Goal: Task Accomplishment & Management: Manage account settings

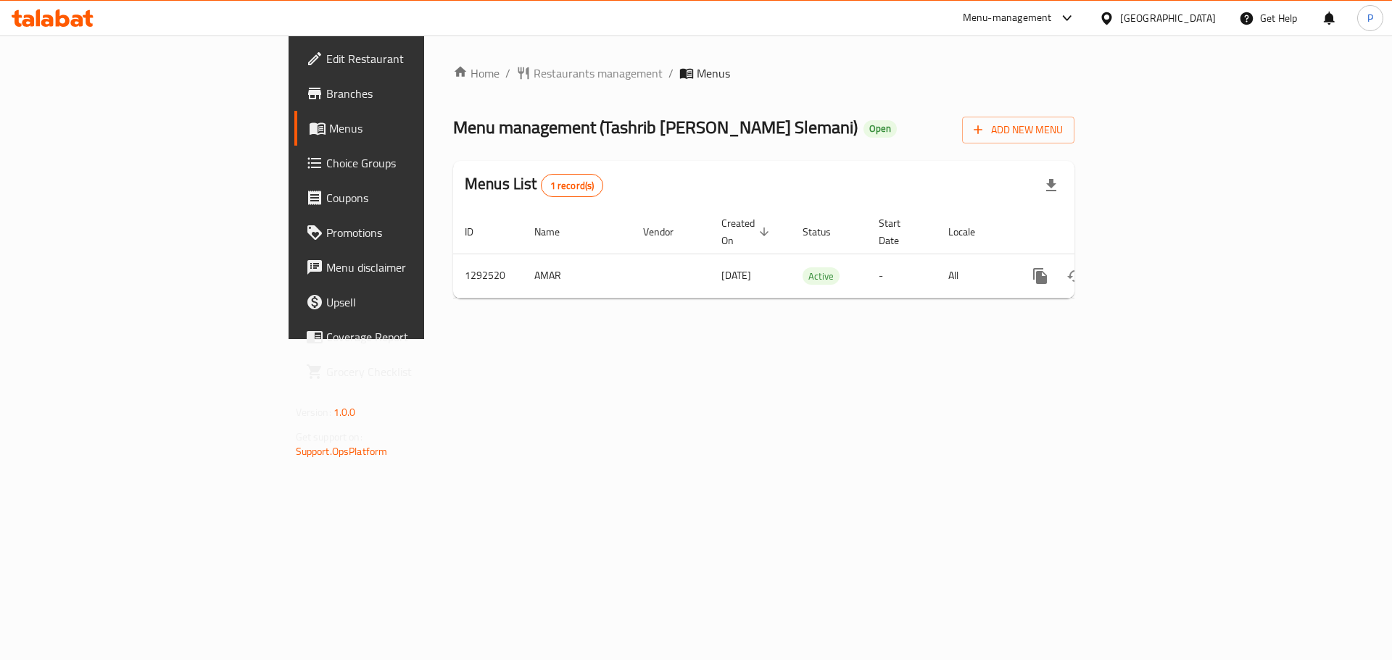
click at [1052, 16] on div "Menu-management" at bounding box center [1007, 17] width 89 height 17
click at [995, 157] on div "Restaurant-Management" at bounding box center [1007, 160] width 114 height 16
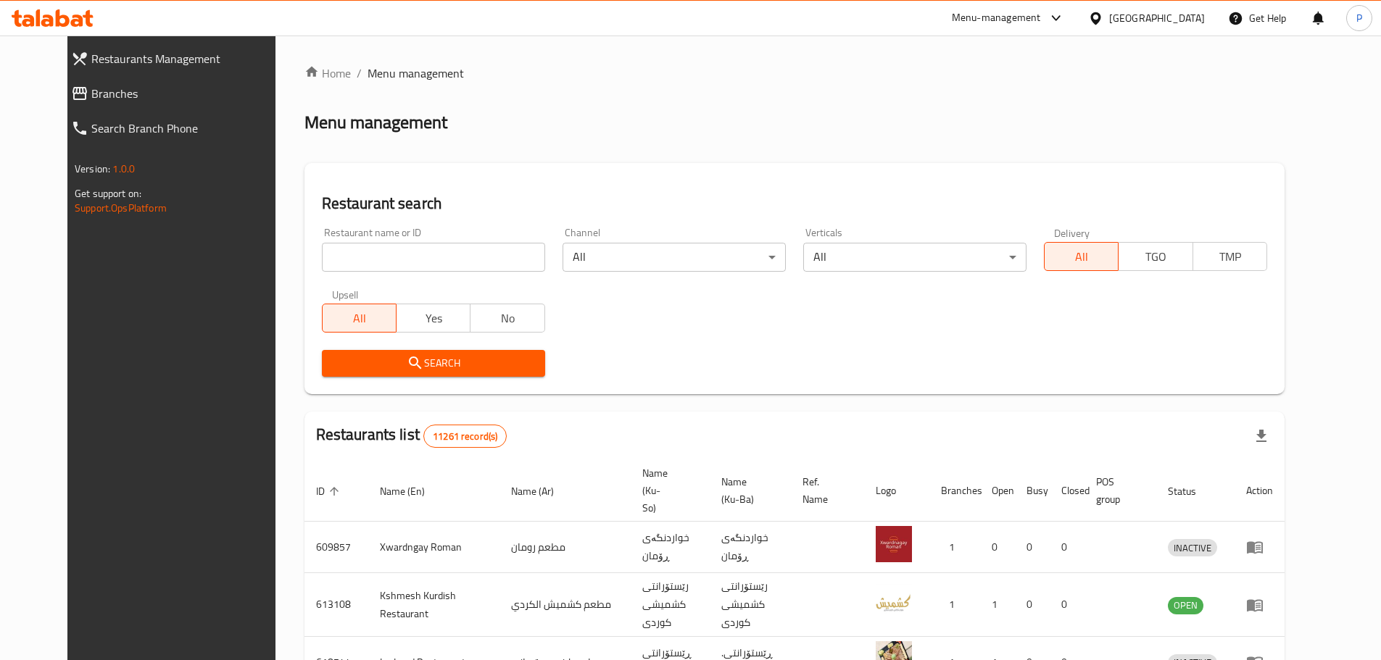
click at [407, 262] on input "search" at bounding box center [433, 257] width 223 height 29
type input "meat up"
click button "Search" at bounding box center [433, 363] width 223 height 27
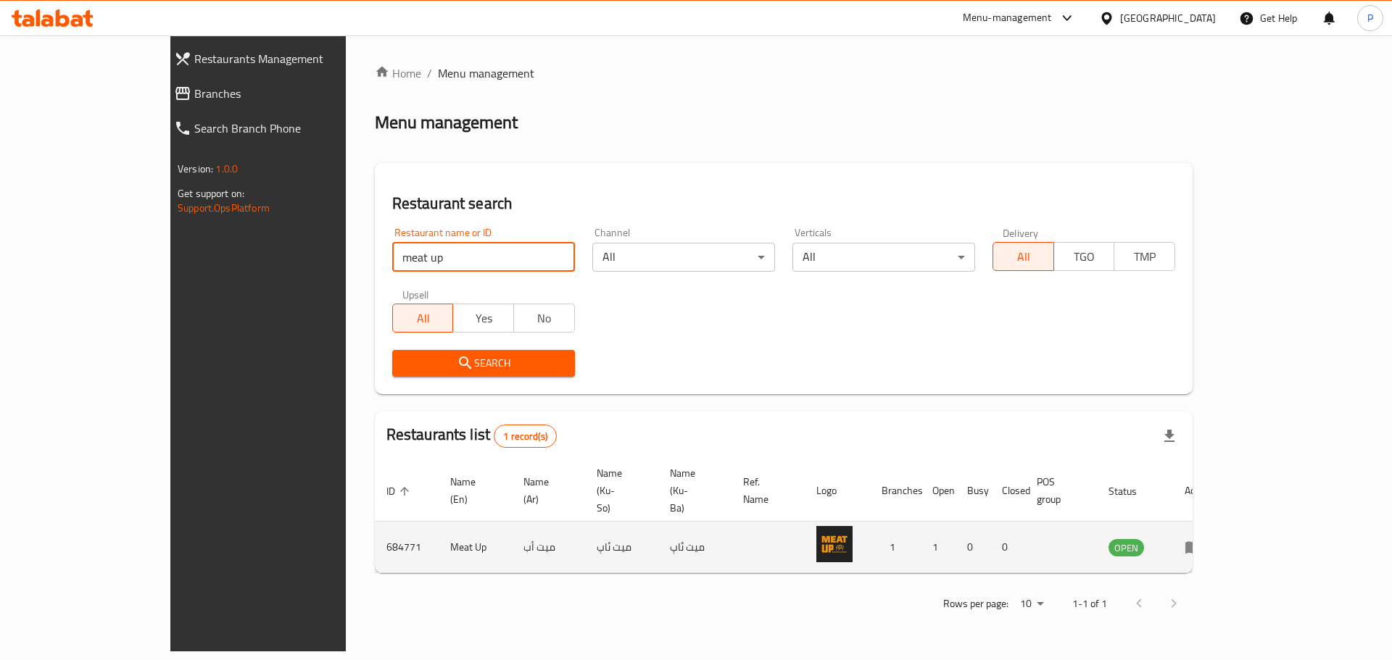
click at [1223, 522] on td "enhanced table" at bounding box center [1198, 547] width 50 height 51
click at [1201, 542] on icon "enhanced table" at bounding box center [1193, 548] width 16 height 12
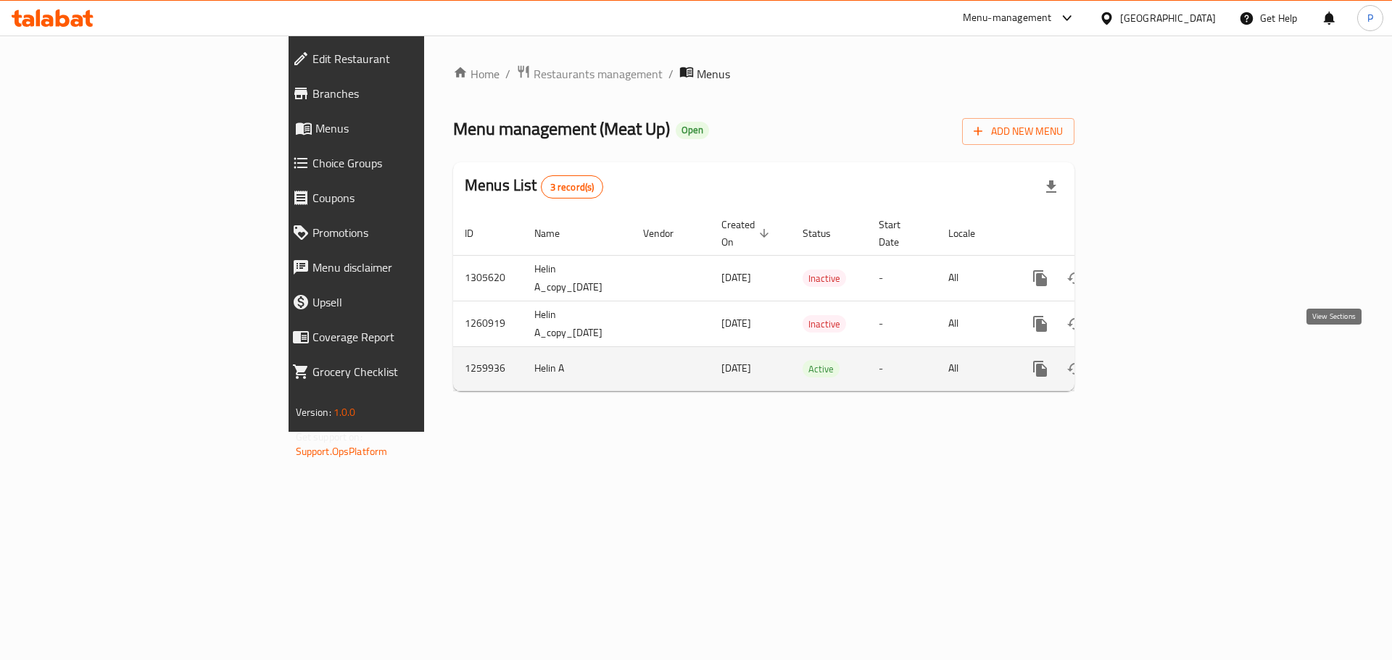
click at [1153, 360] on icon "enhanced table" at bounding box center [1144, 368] width 17 height 17
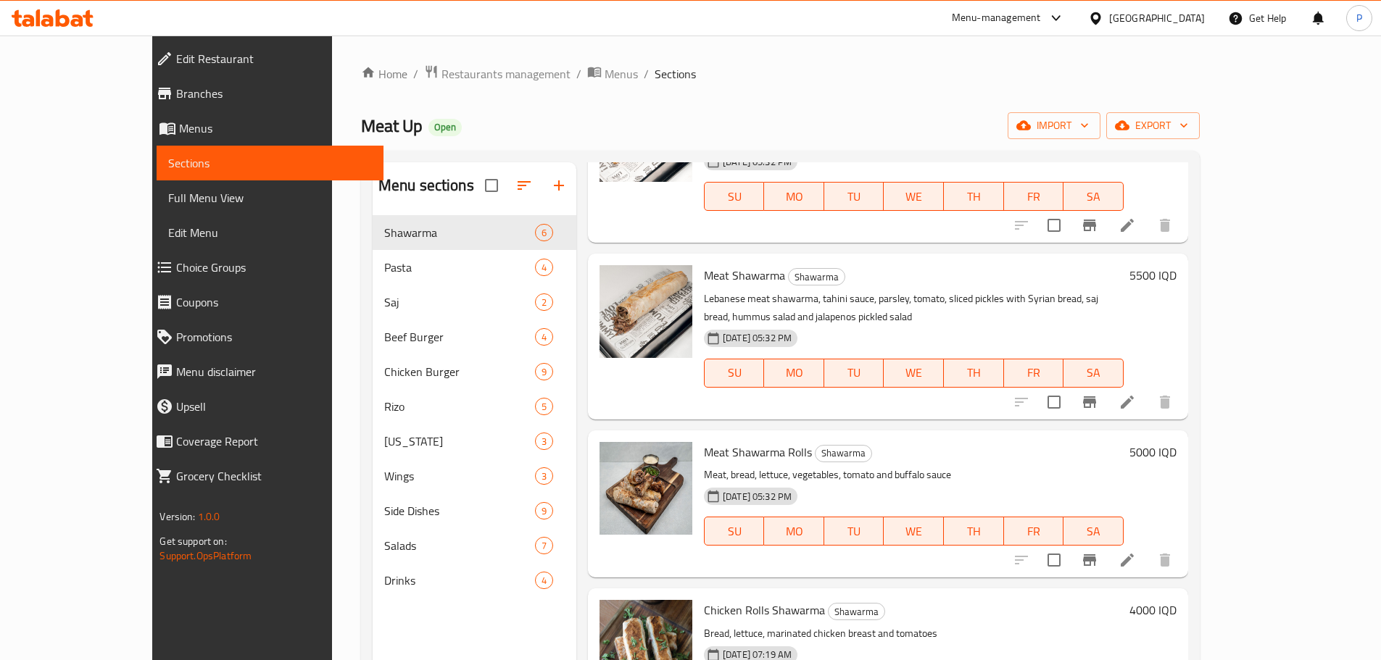
scroll to position [344, 0]
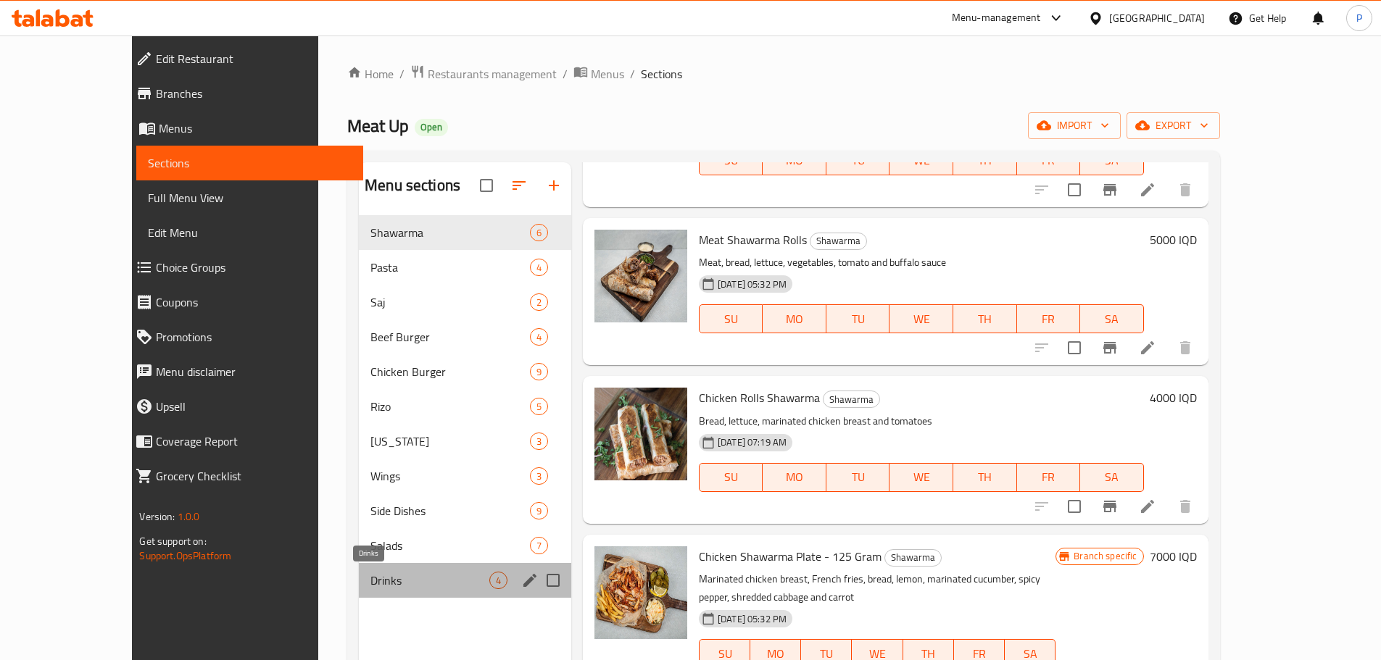
click at [370, 576] on span "Drinks" at bounding box center [429, 580] width 119 height 17
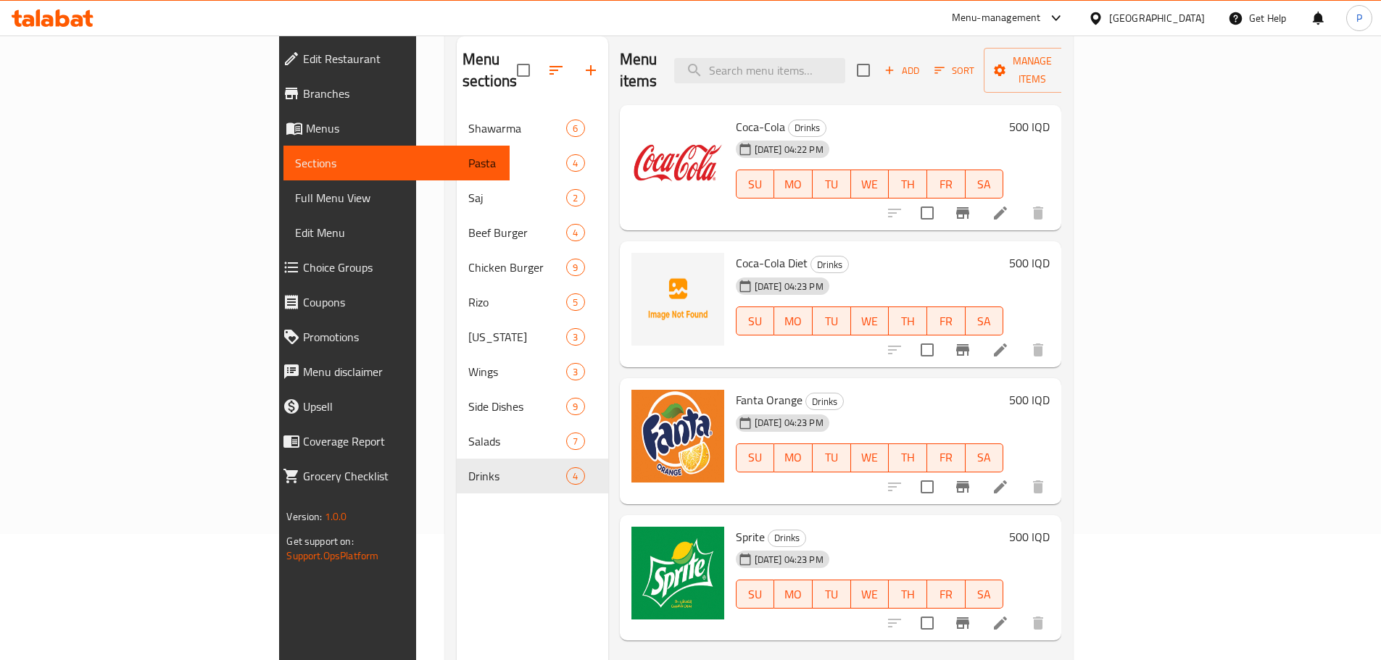
scroll to position [145, 0]
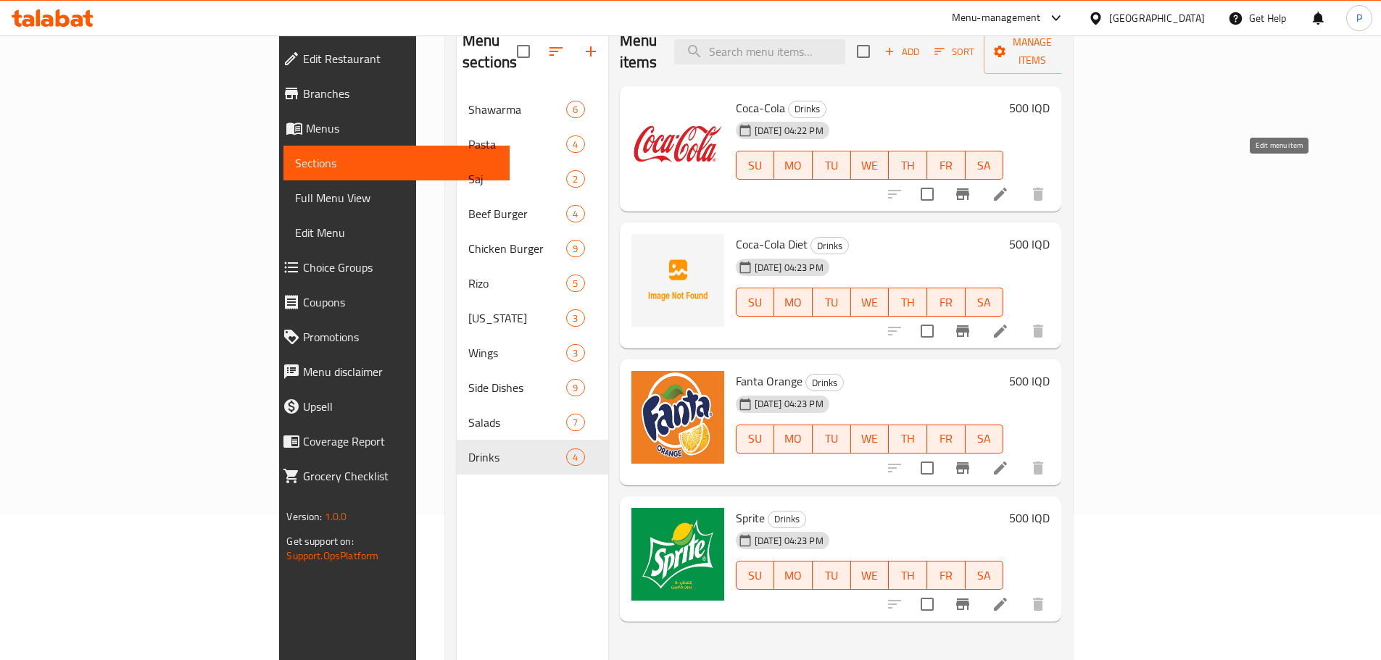
click at [1009, 186] on icon at bounding box center [1000, 194] width 17 height 17
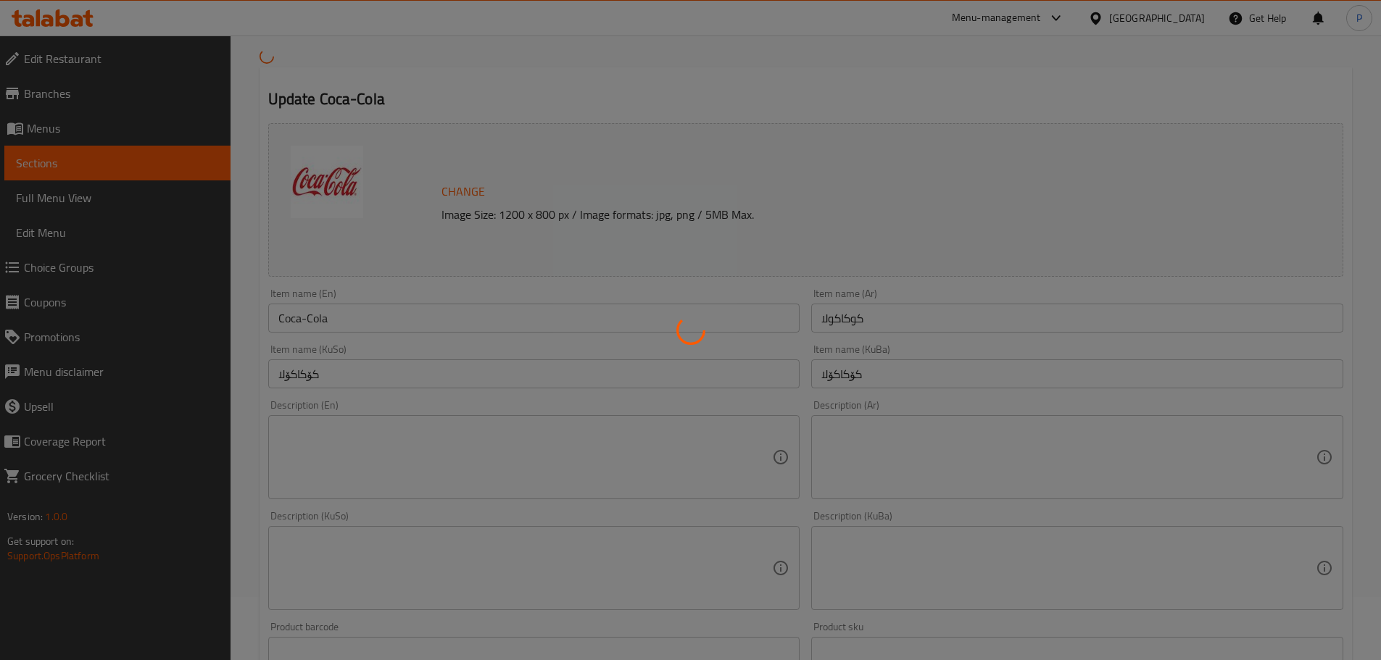
scroll to position [435, 0]
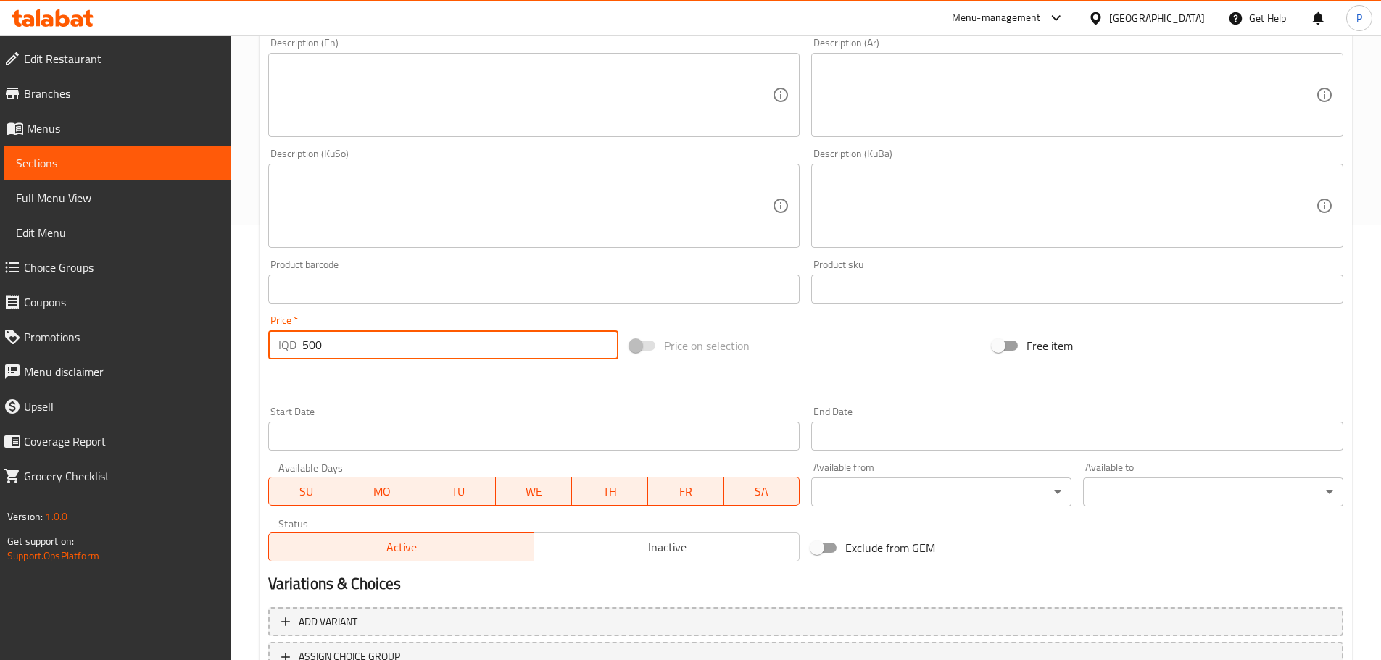
click at [310, 346] on input "500" at bounding box center [460, 345] width 317 height 29
click at [311, 347] on input "750" at bounding box center [460, 345] width 317 height 29
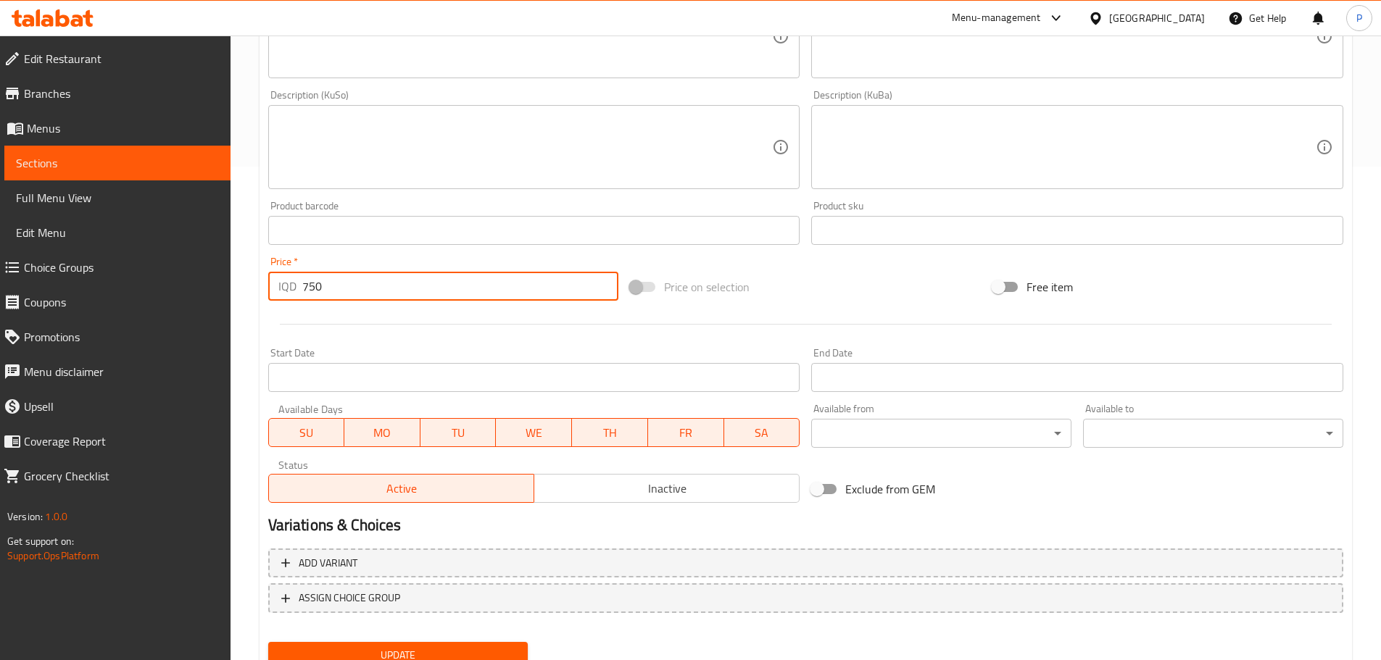
scroll to position [552, 0]
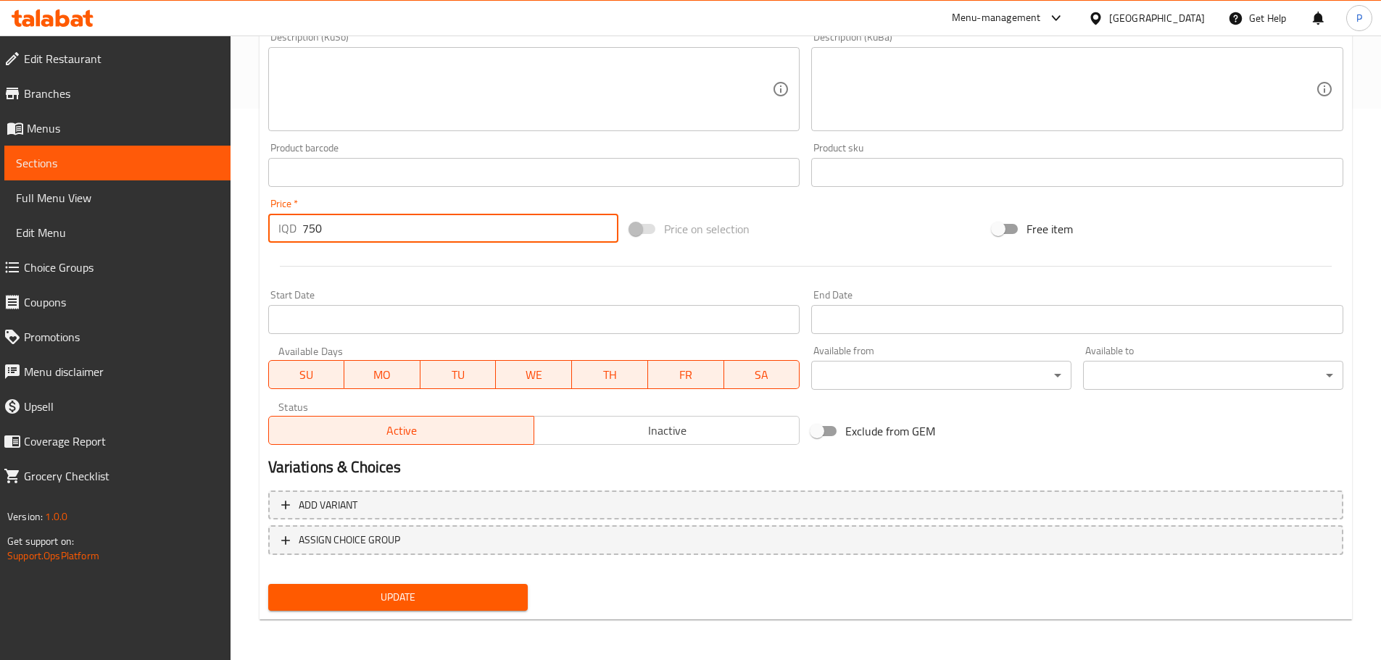
type input "750"
click at [492, 605] on span "Update" at bounding box center [398, 598] width 237 height 18
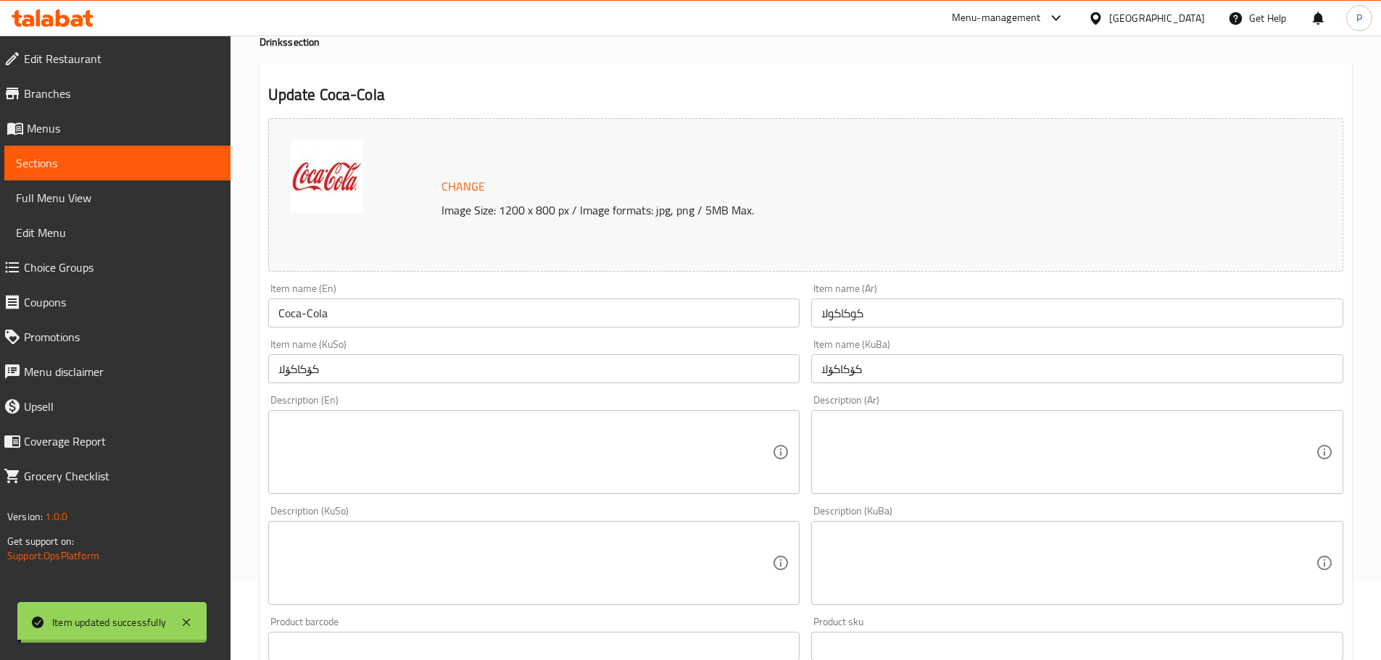
scroll to position [0, 0]
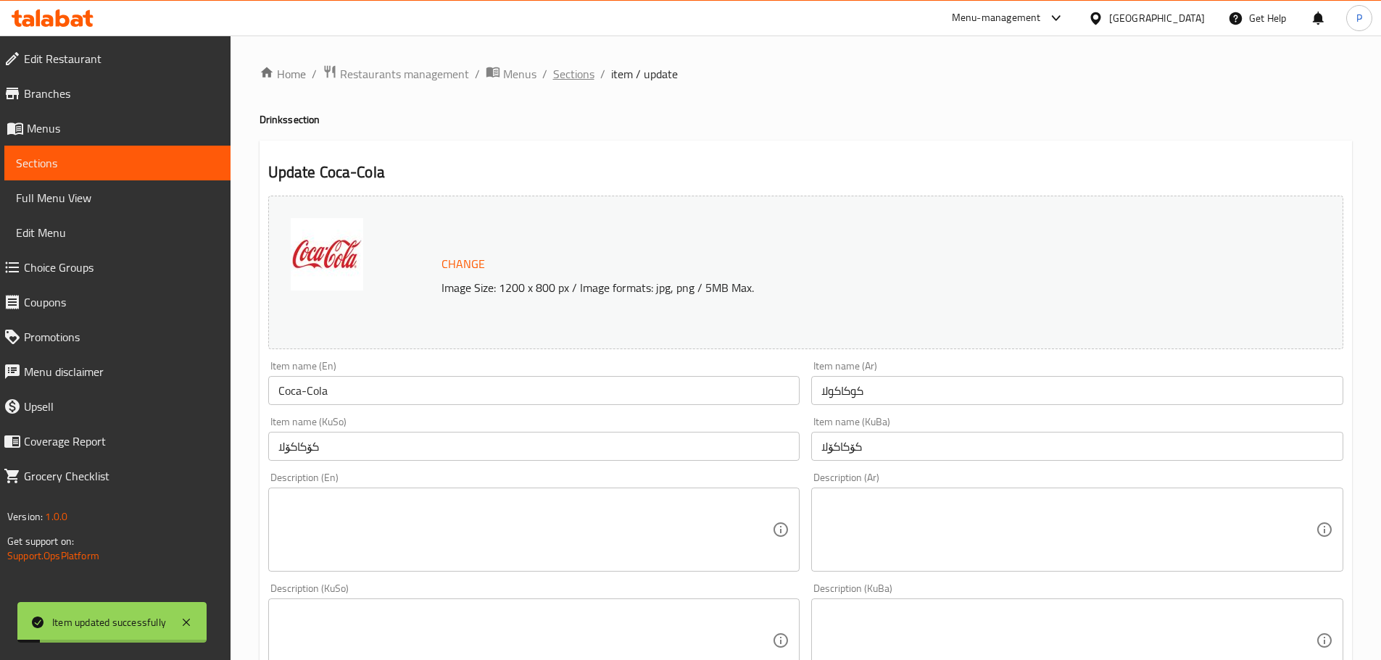
click at [586, 66] on span "Sections" at bounding box center [573, 73] width 41 height 17
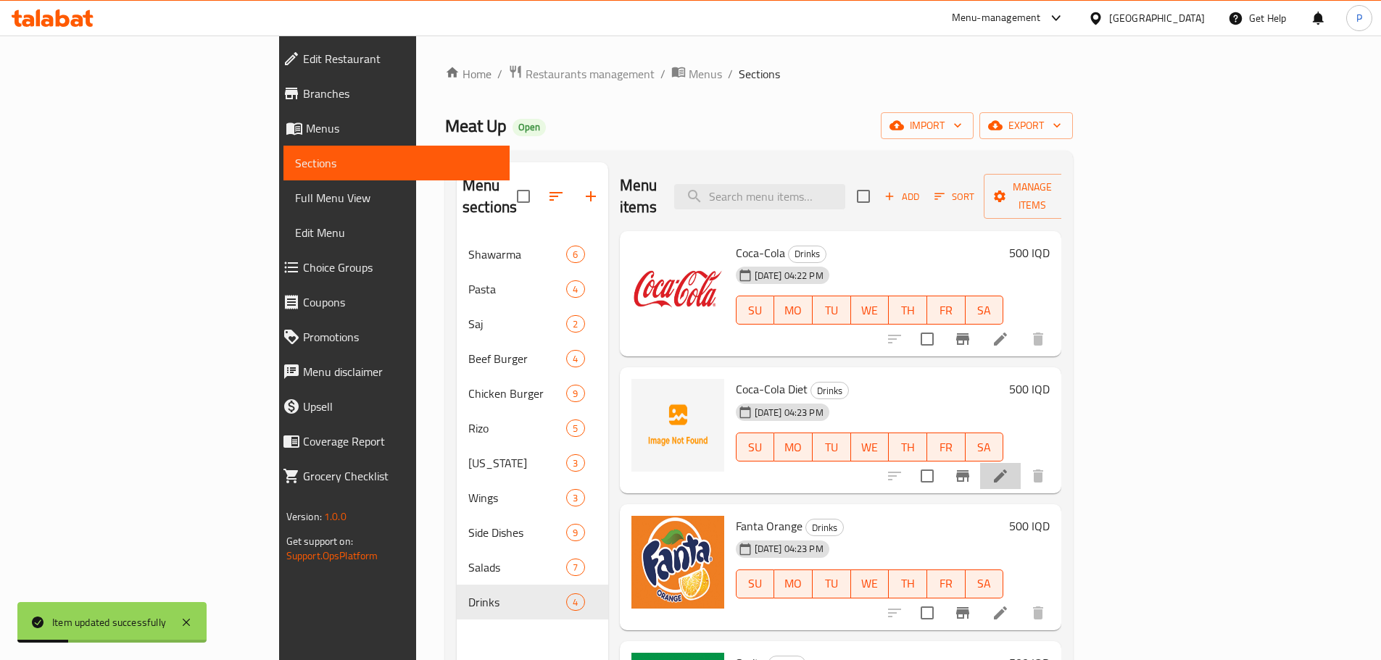
click at [1021, 463] on li at bounding box center [1000, 476] width 41 height 26
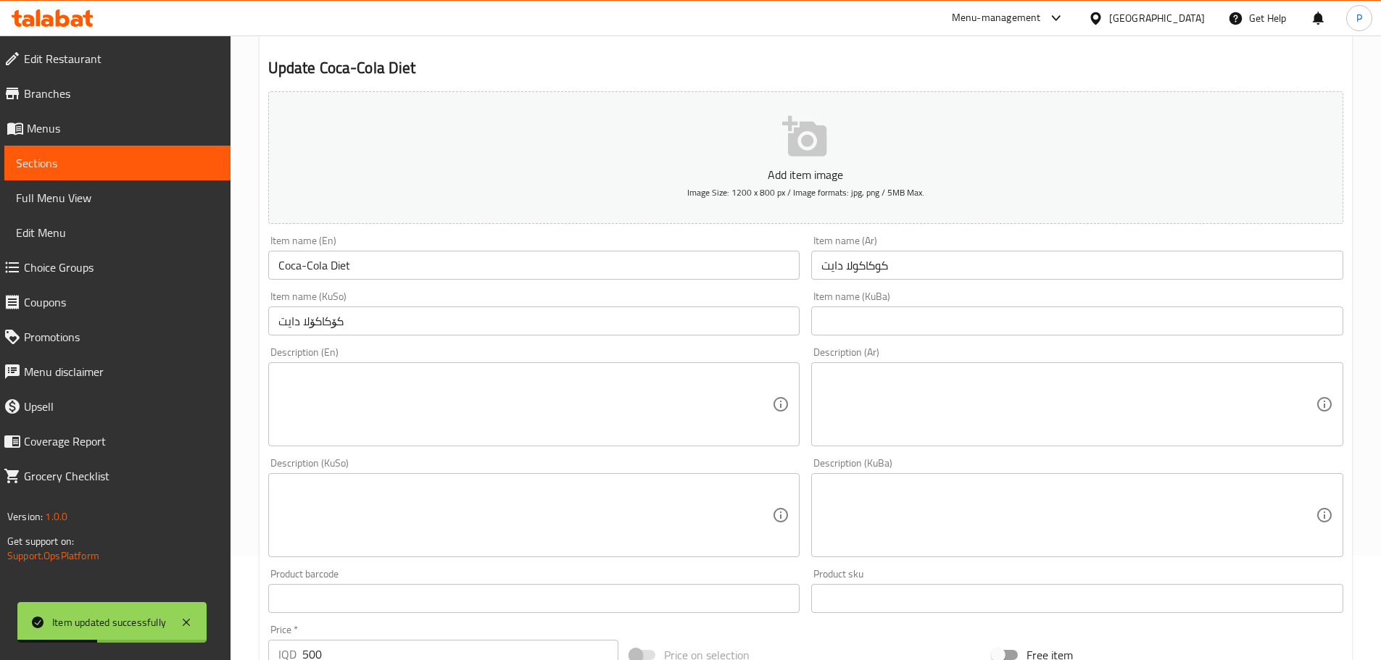
scroll to position [290, 0]
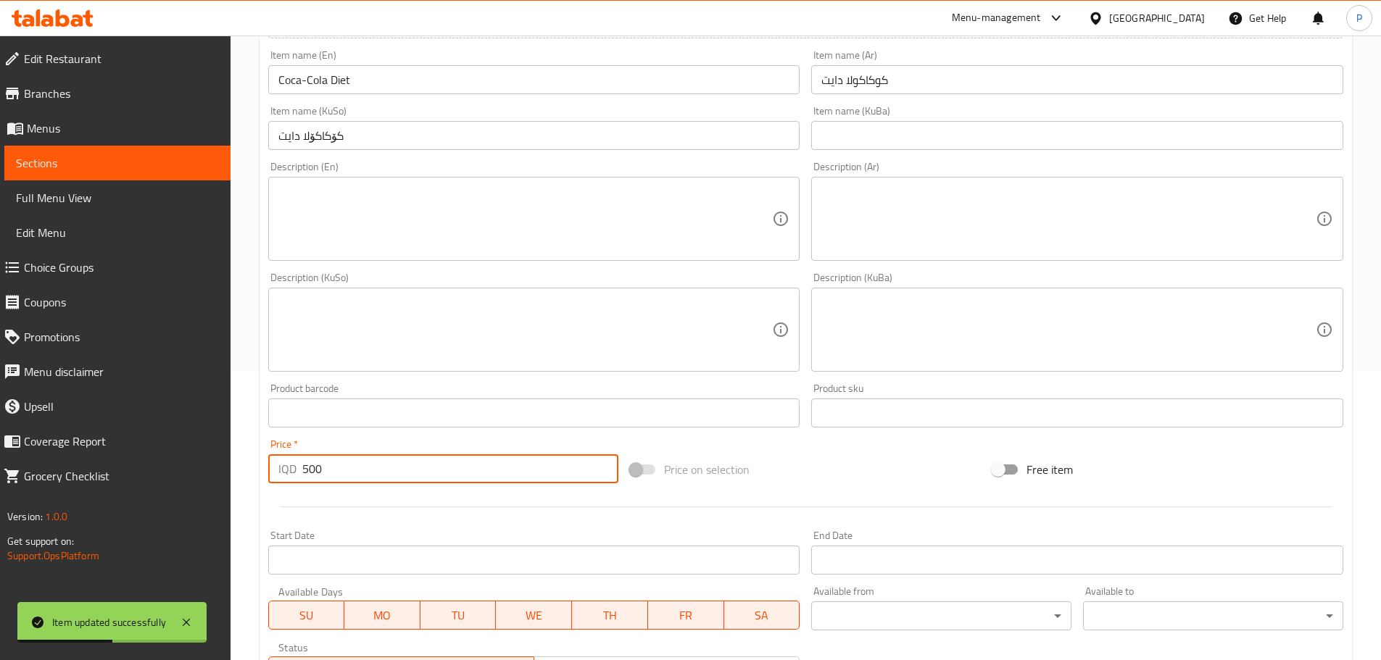
click at [366, 465] on input "500" at bounding box center [460, 468] width 317 height 29
paste input "75"
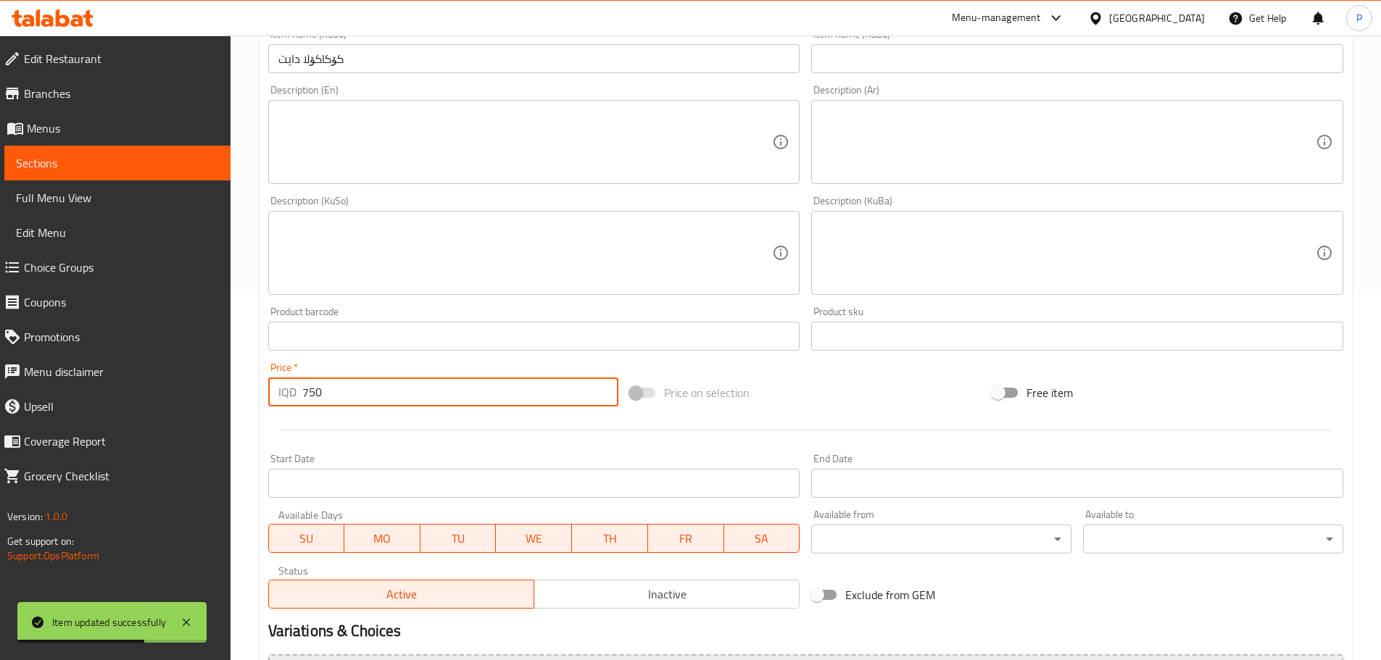
scroll to position [531, 0]
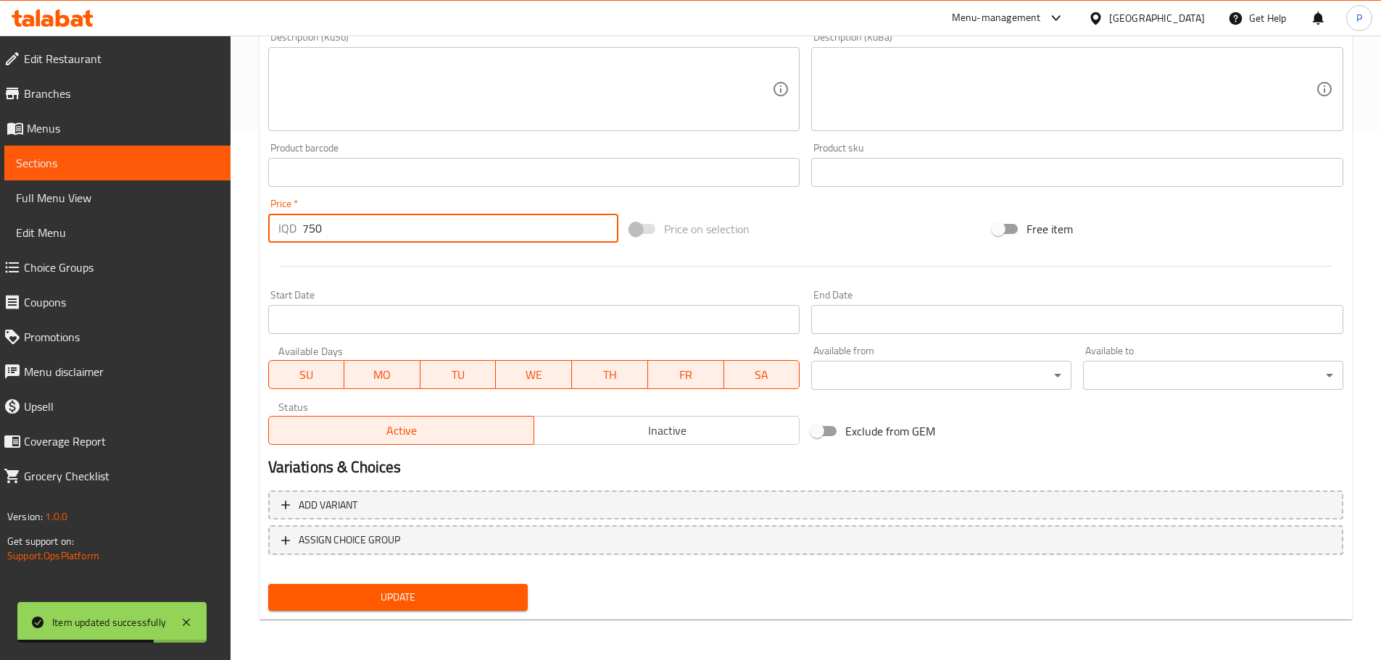
type input "750"
click at [418, 584] on button "Update" at bounding box center [398, 597] width 260 height 27
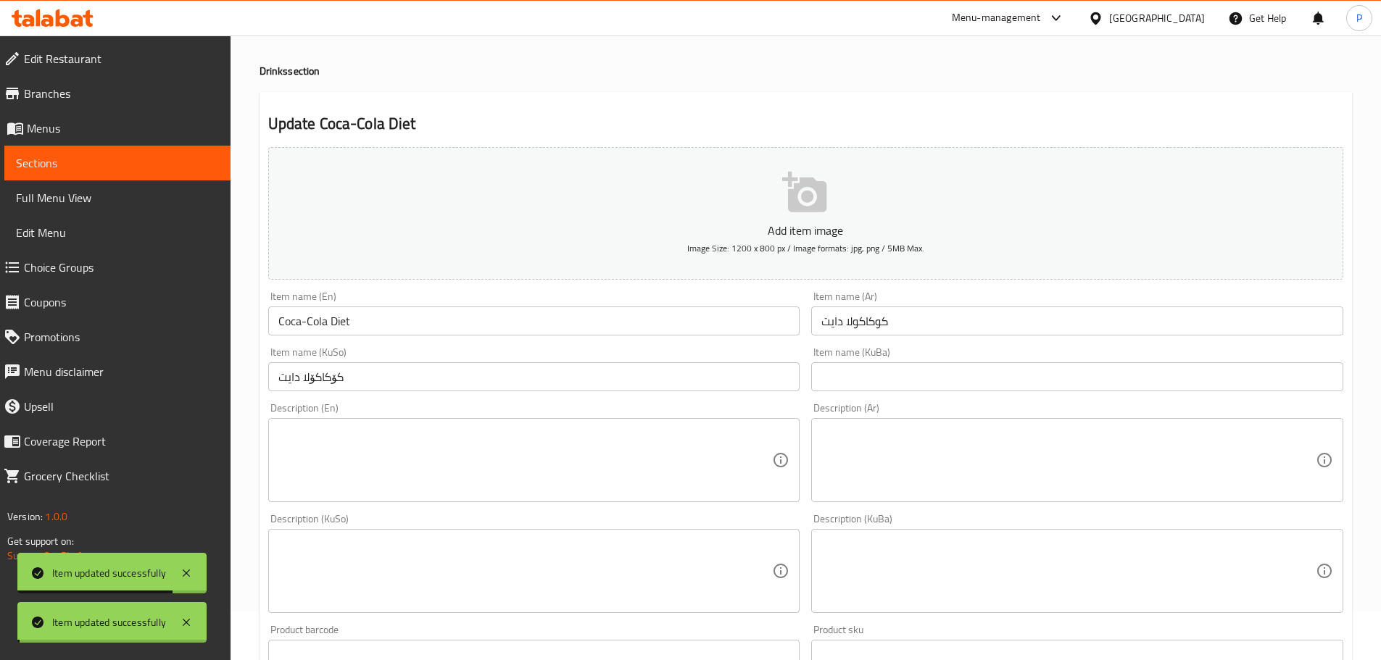
scroll to position [0, 0]
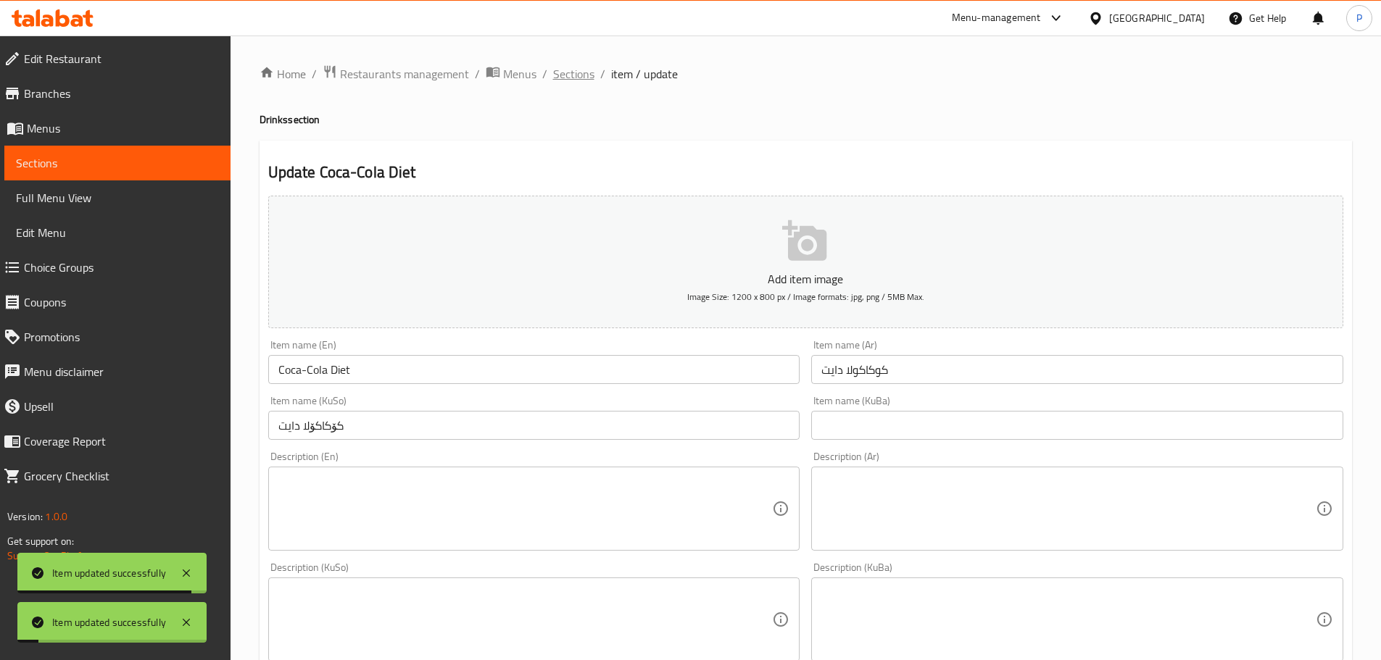
click at [572, 77] on span "Sections" at bounding box center [573, 73] width 41 height 17
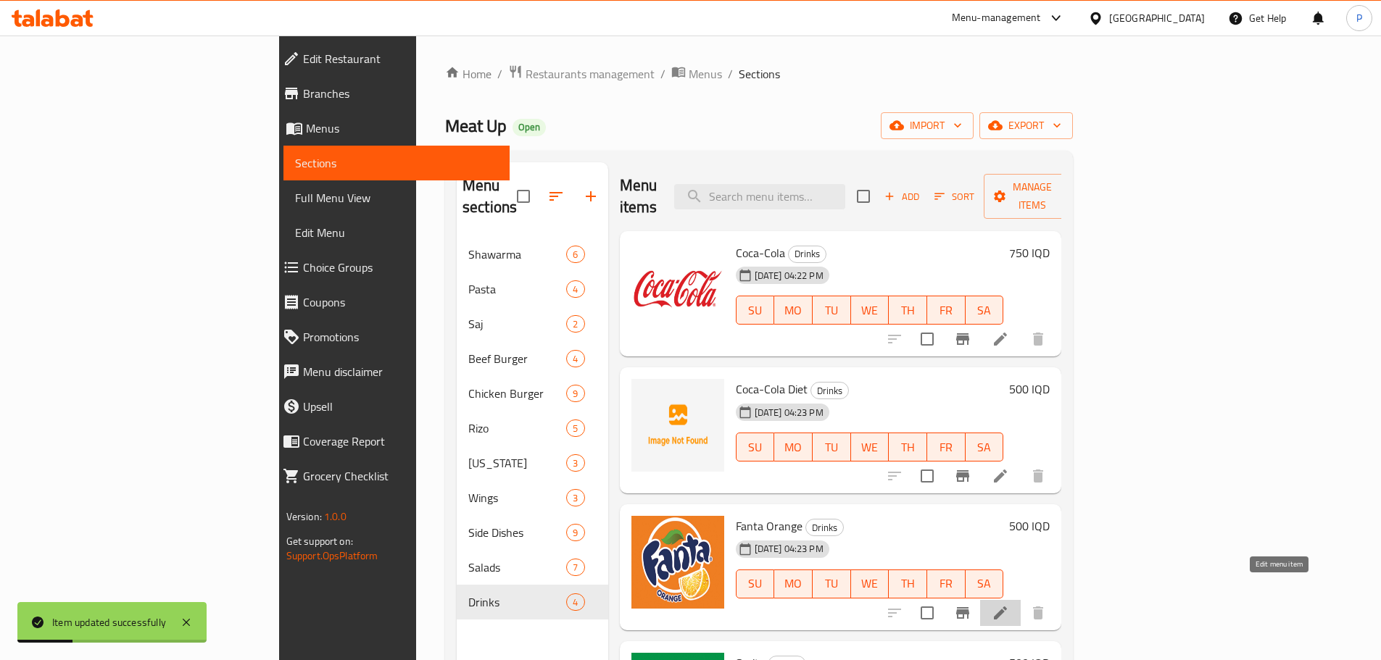
click at [1009, 605] on icon at bounding box center [1000, 613] width 17 height 17
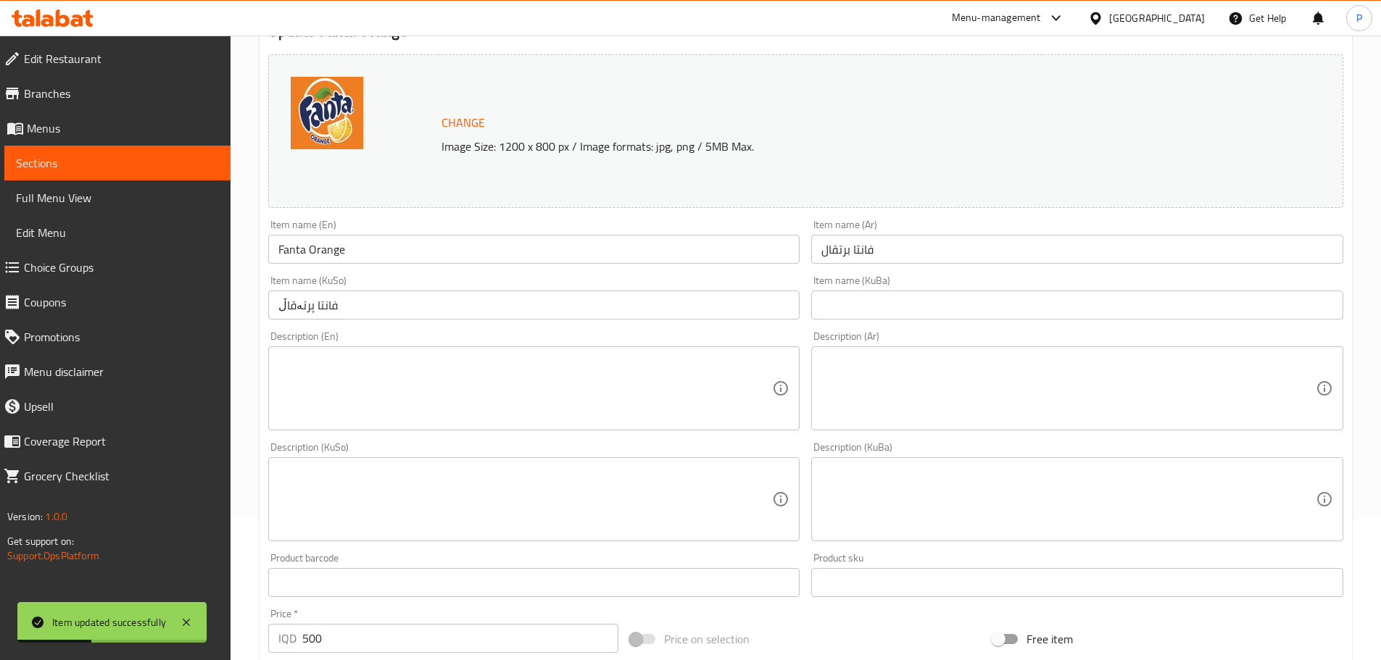
scroll to position [435, 0]
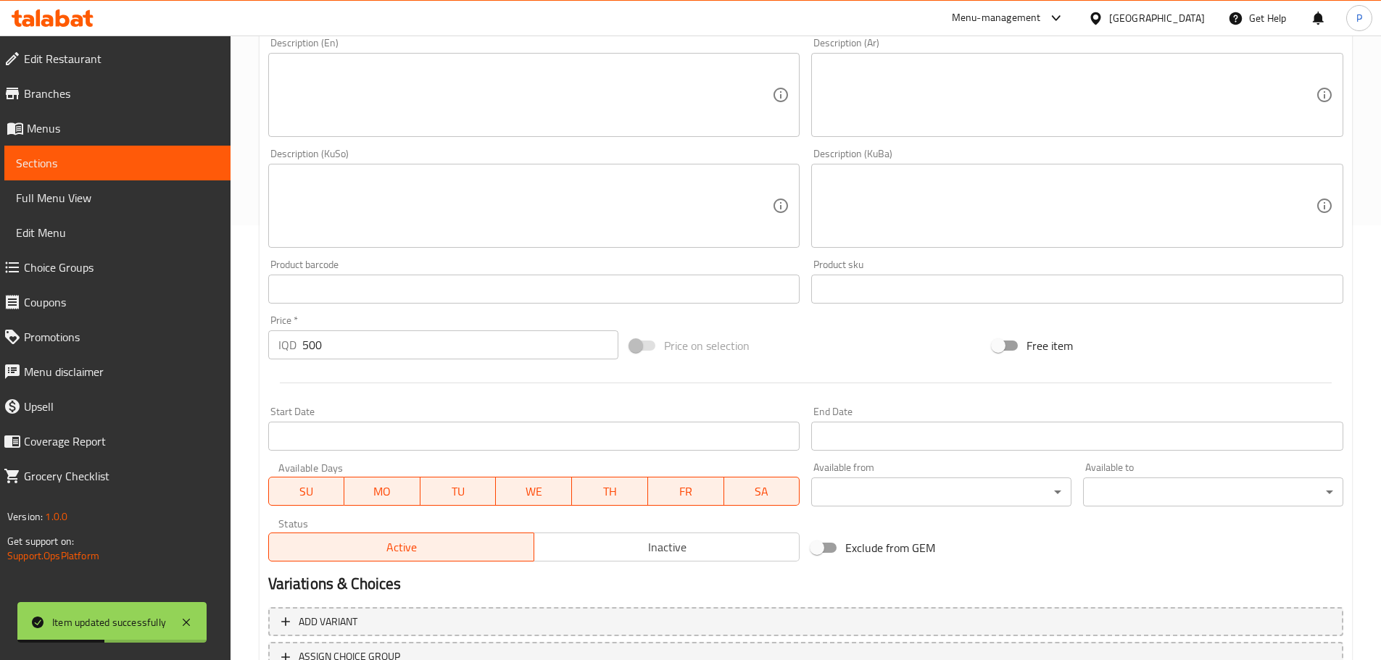
click at [331, 350] on input "500" at bounding box center [460, 345] width 317 height 29
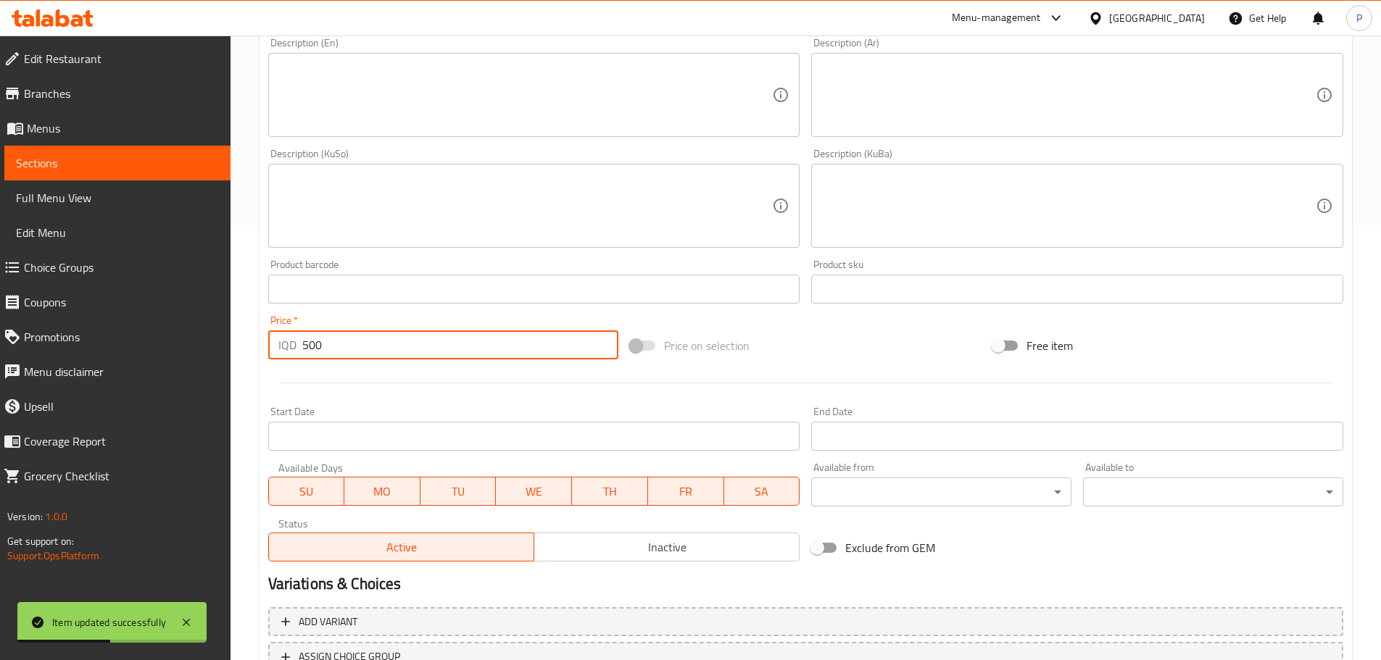
click at [331, 350] on input "500" at bounding box center [460, 345] width 317 height 29
paste input "75"
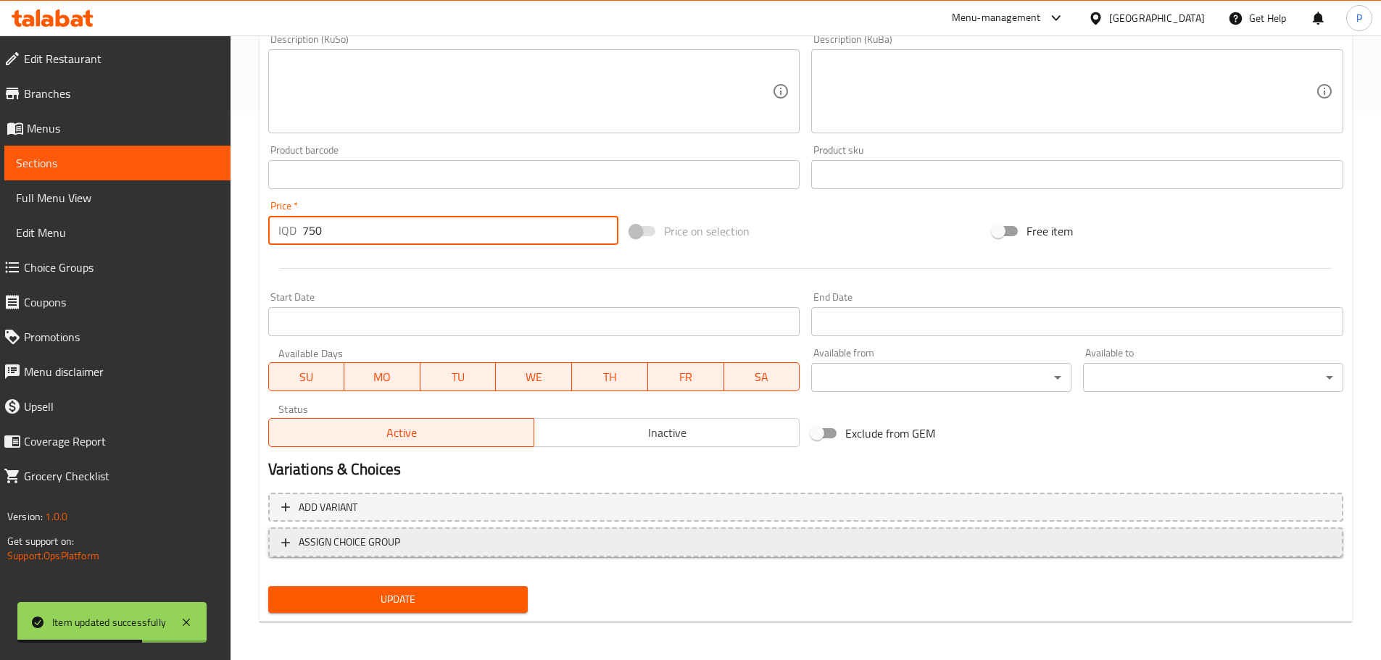
scroll to position [552, 0]
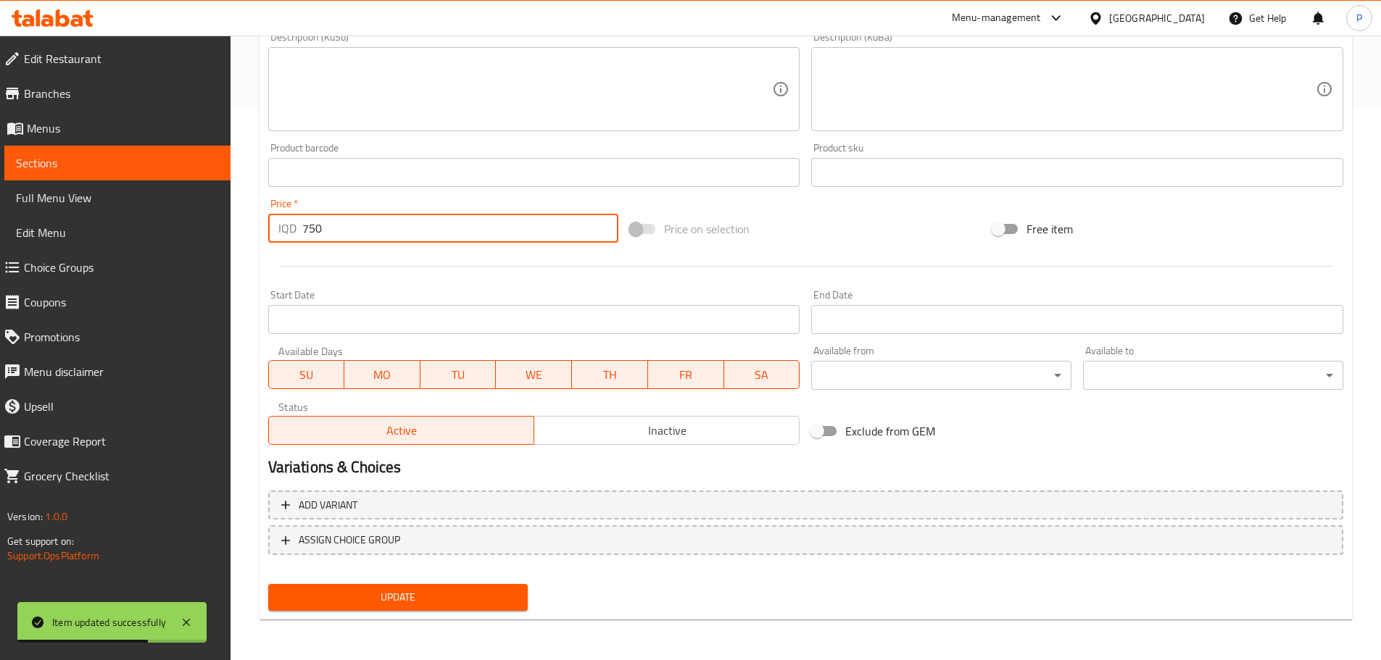
type input "750"
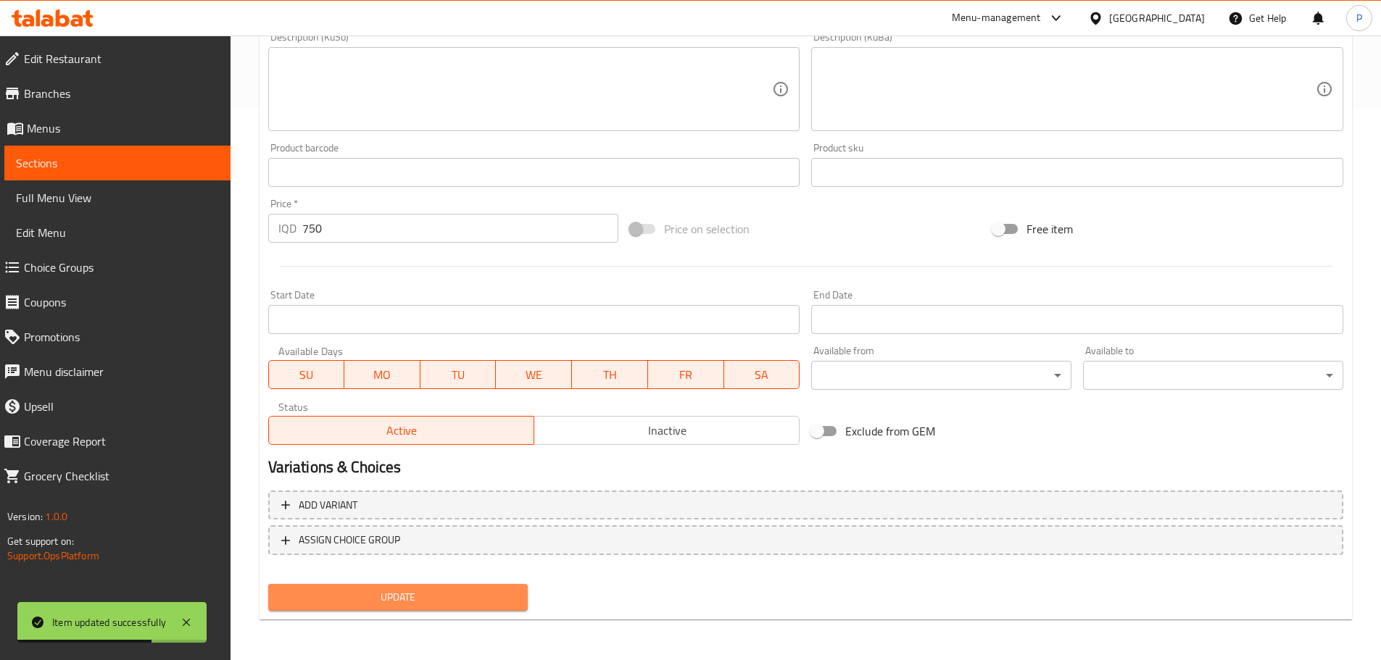
click at [378, 592] on span "Update" at bounding box center [398, 598] width 237 height 18
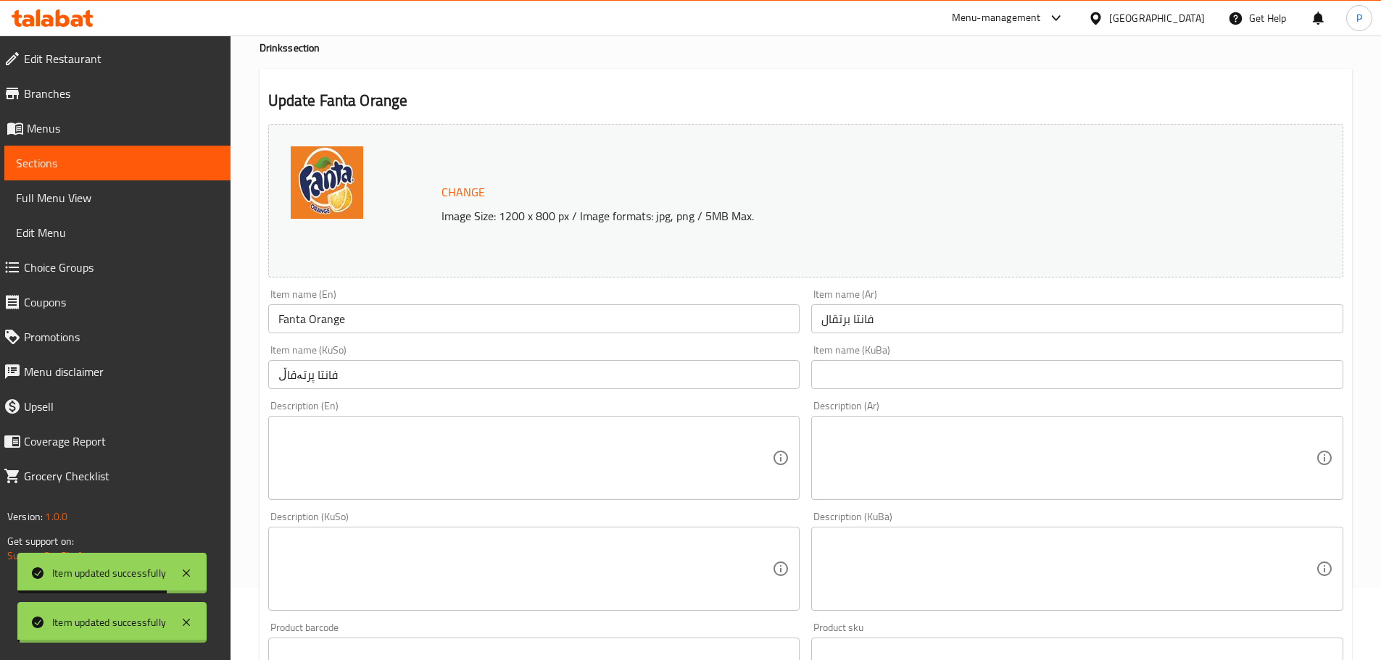
scroll to position [0, 0]
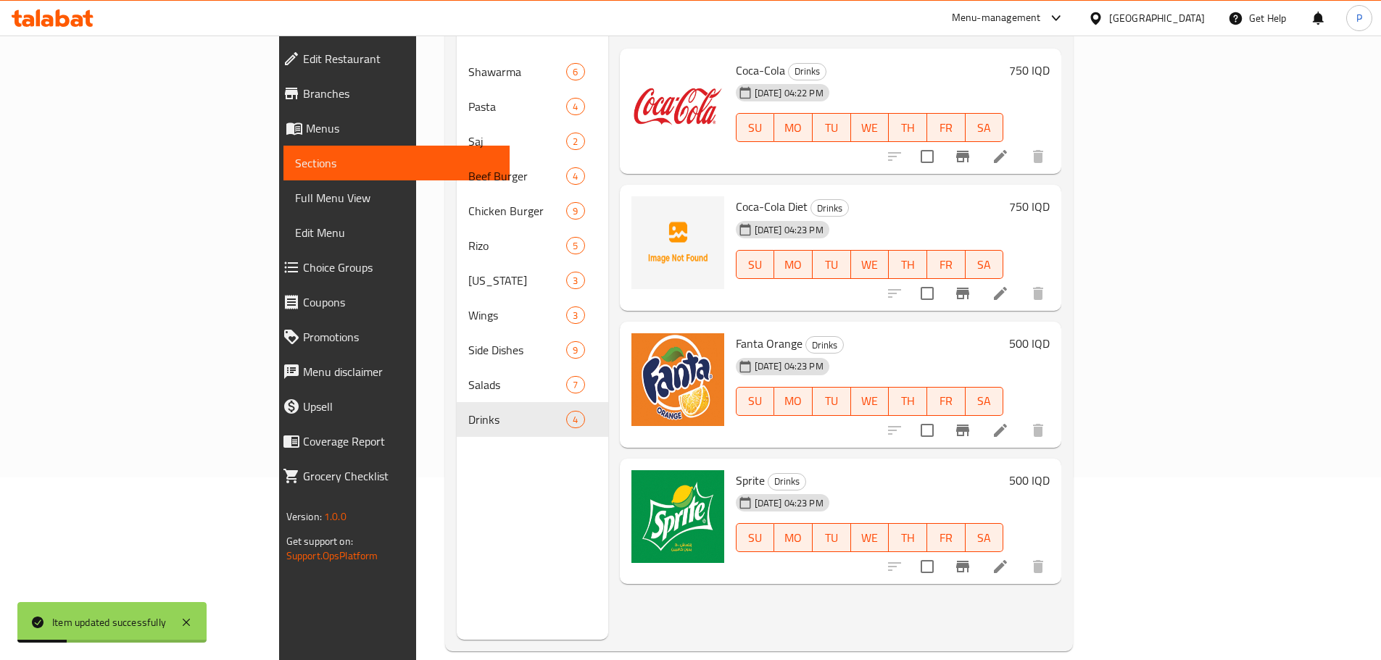
scroll to position [203, 0]
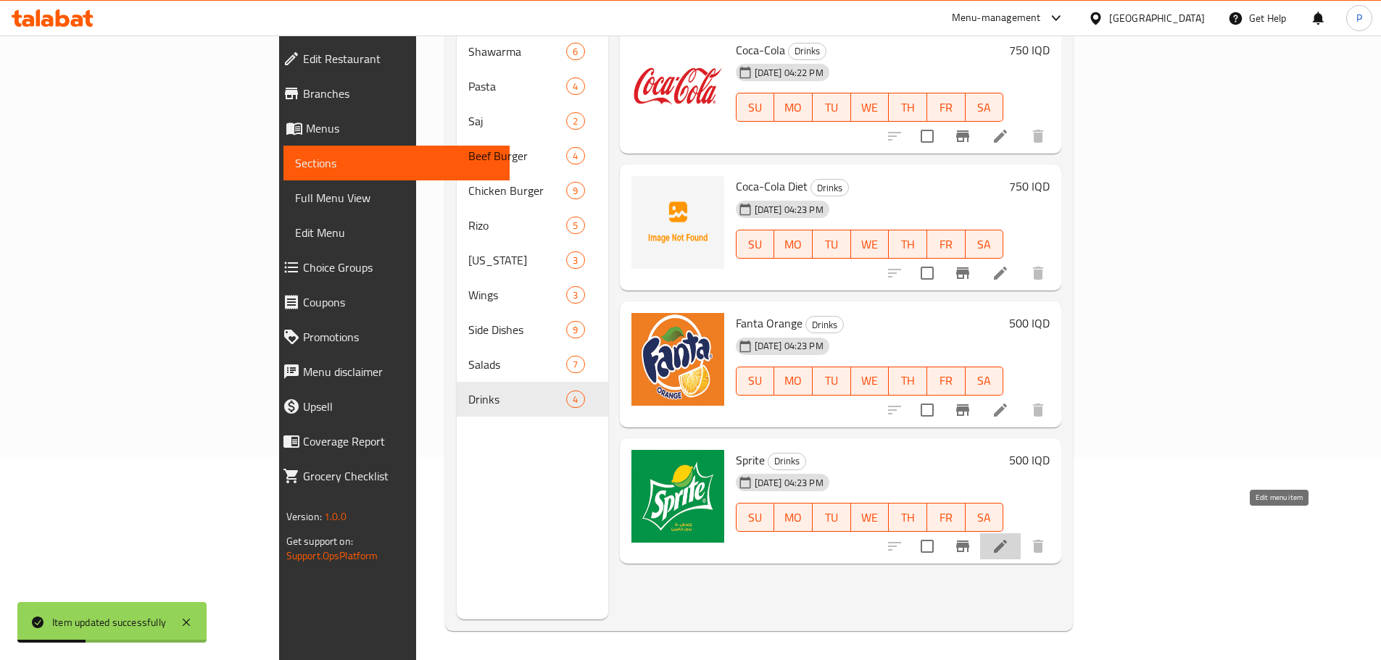
click at [1007, 540] on icon at bounding box center [1000, 546] width 13 height 13
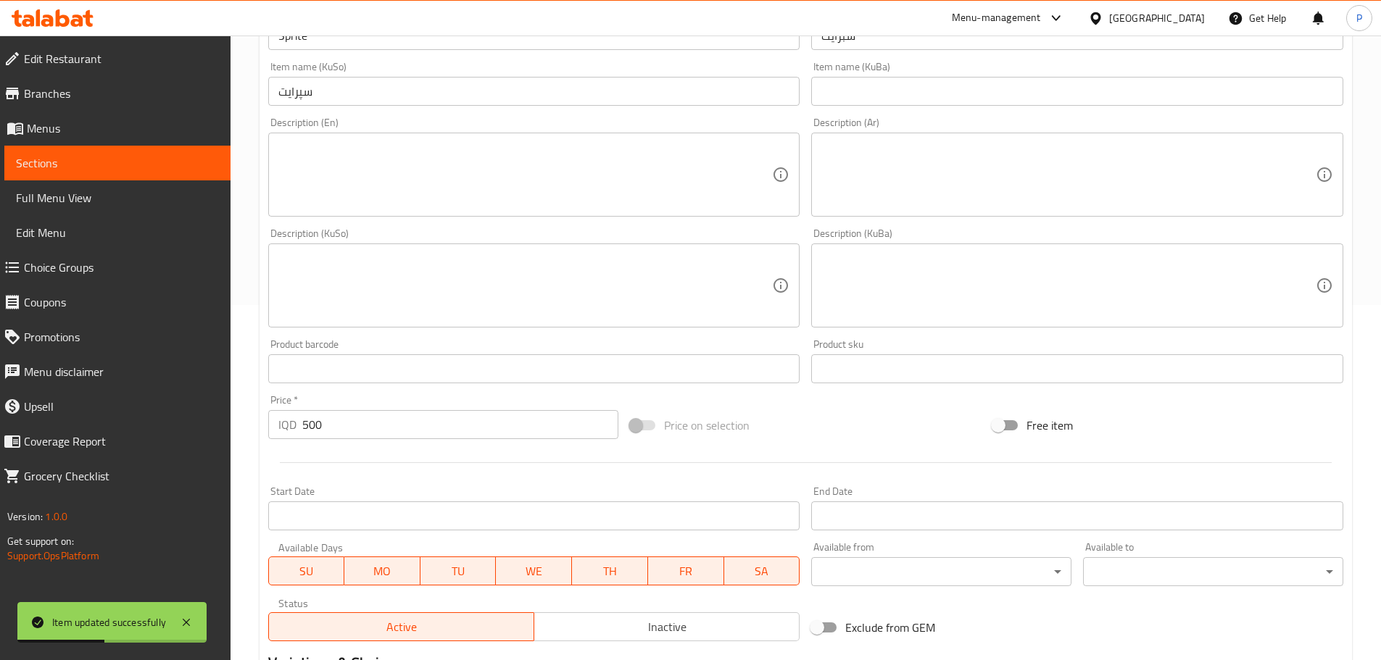
scroll to position [362, 0]
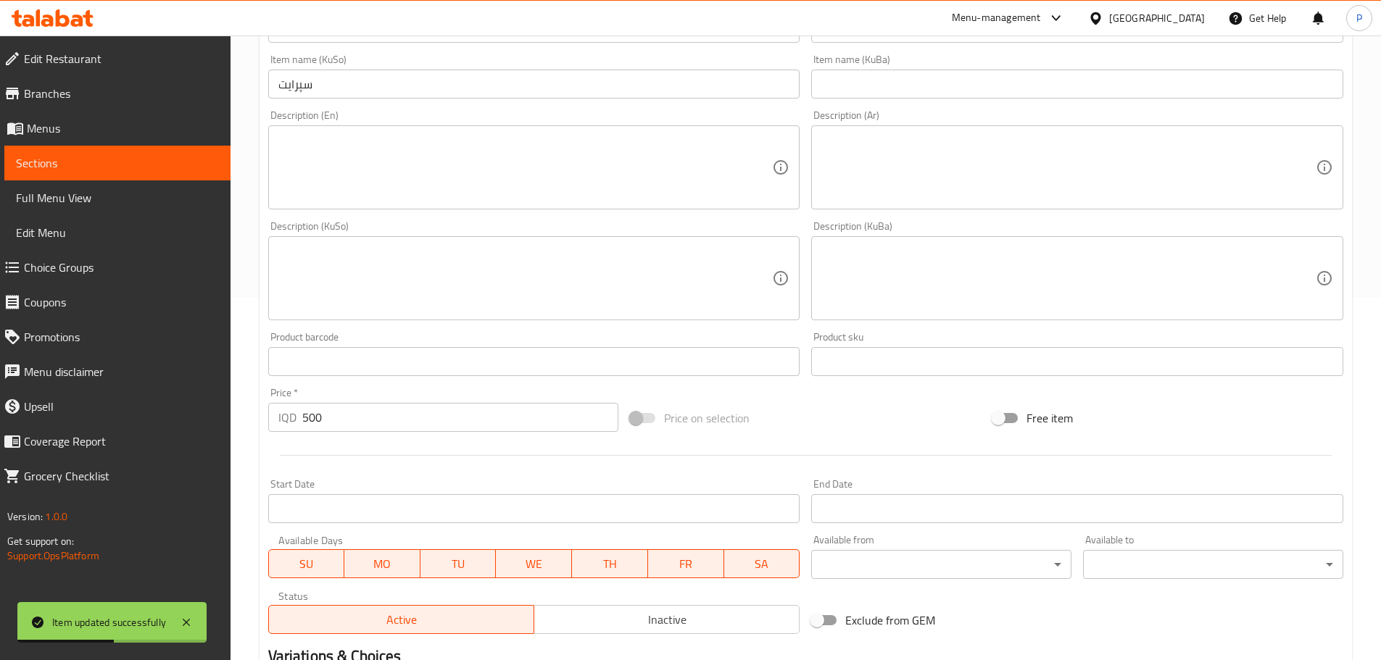
click at [326, 412] on input "500" at bounding box center [460, 417] width 317 height 29
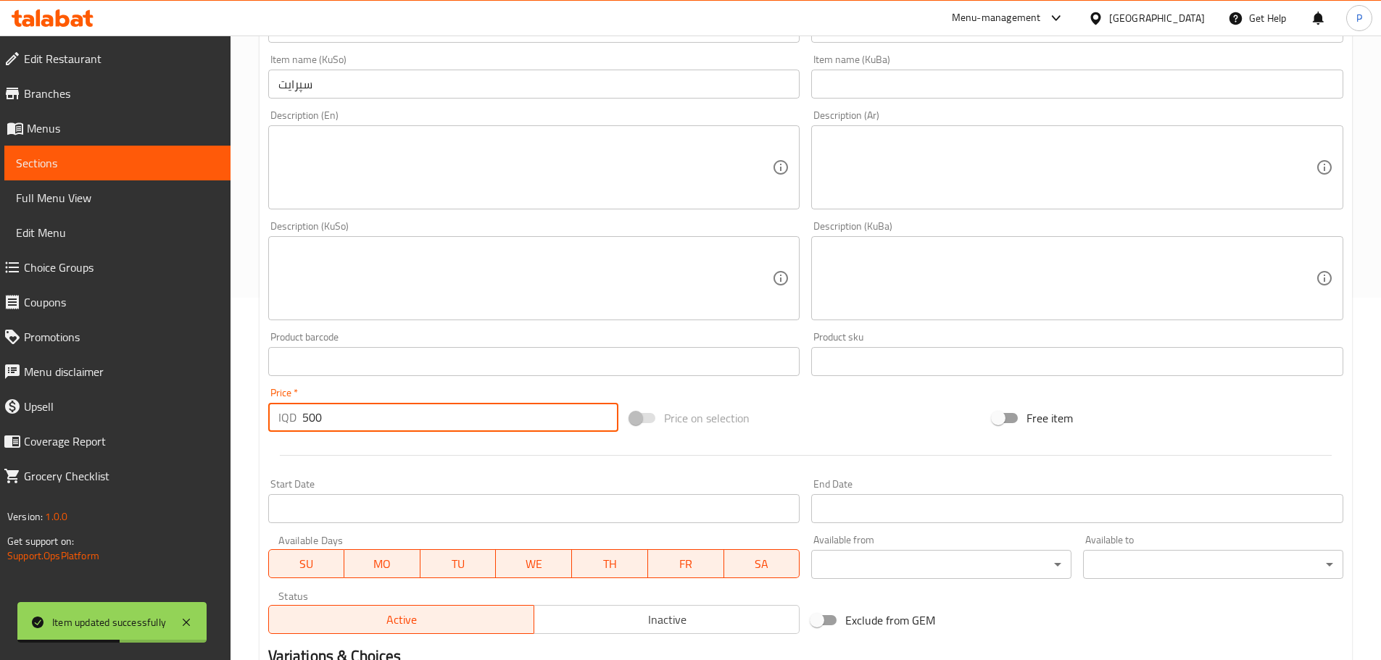
click at [326, 412] on input "500" at bounding box center [460, 417] width 317 height 29
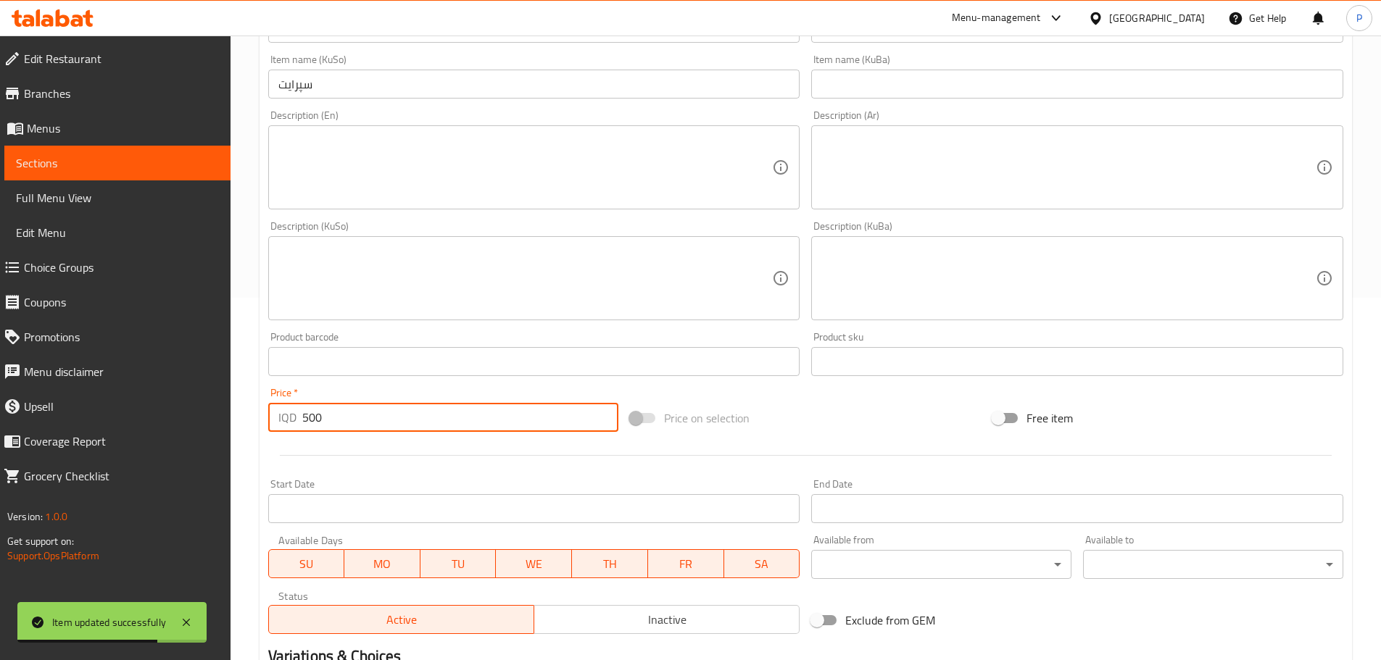
click at [326, 412] on input "500" at bounding box center [460, 417] width 317 height 29
paste input "75"
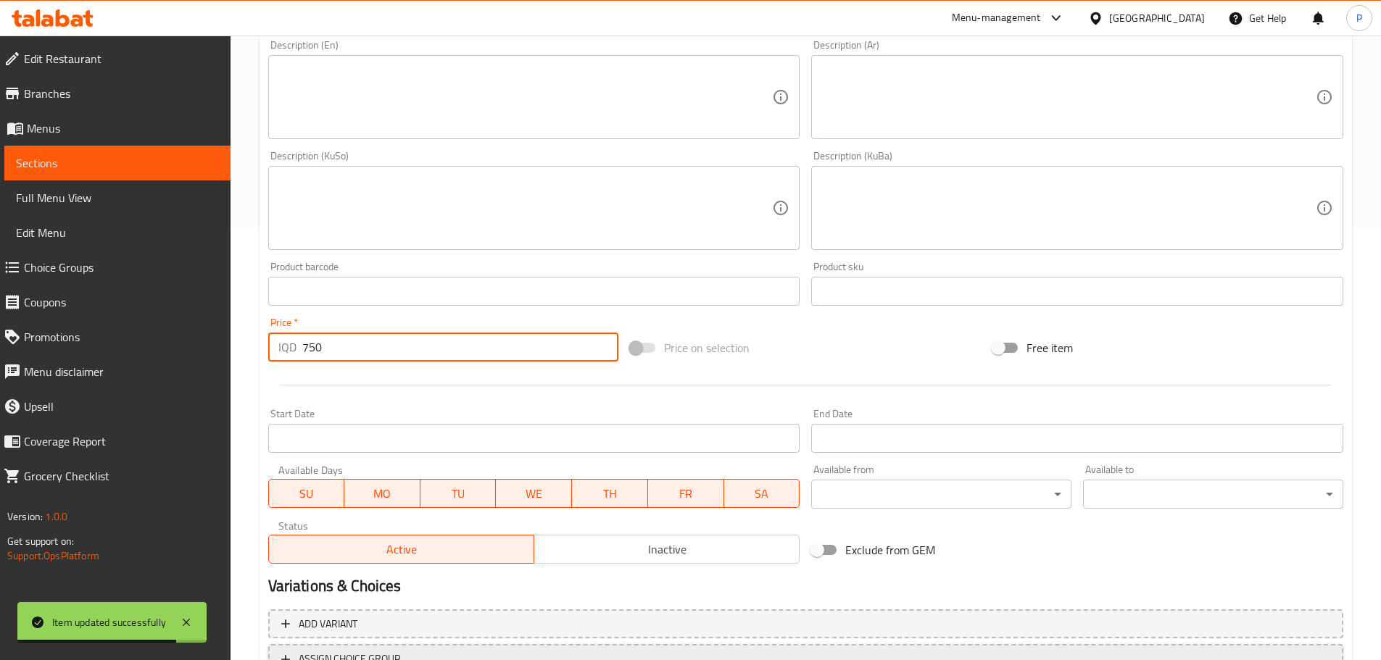
scroll to position [552, 0]
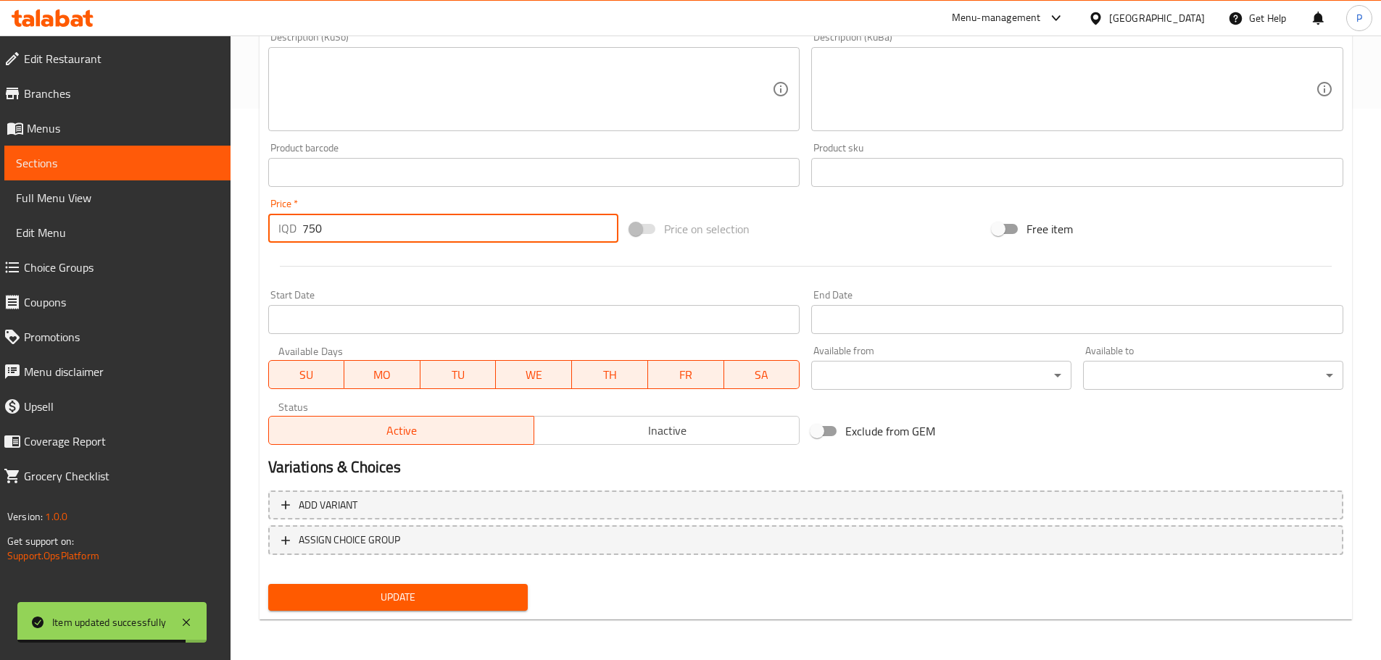
type input "750"
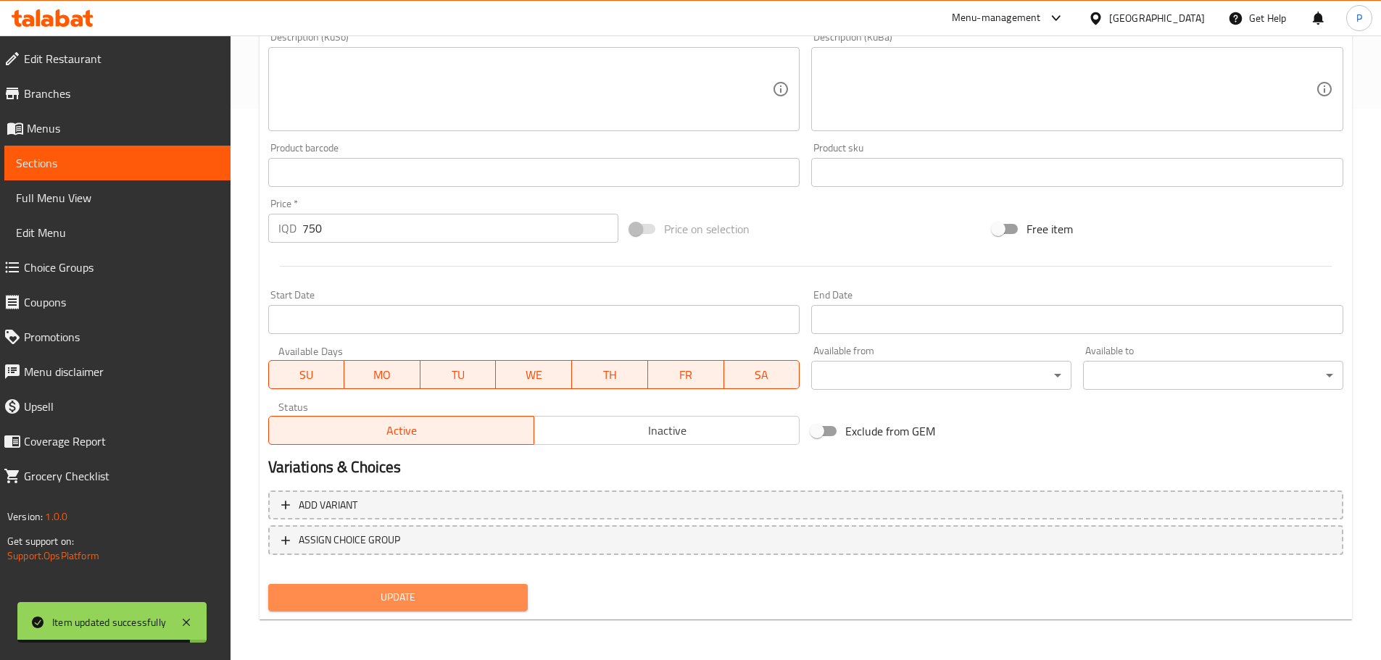
click at [465, 590] on span "Update" at bounding box center [398, 598] width 237 height 18
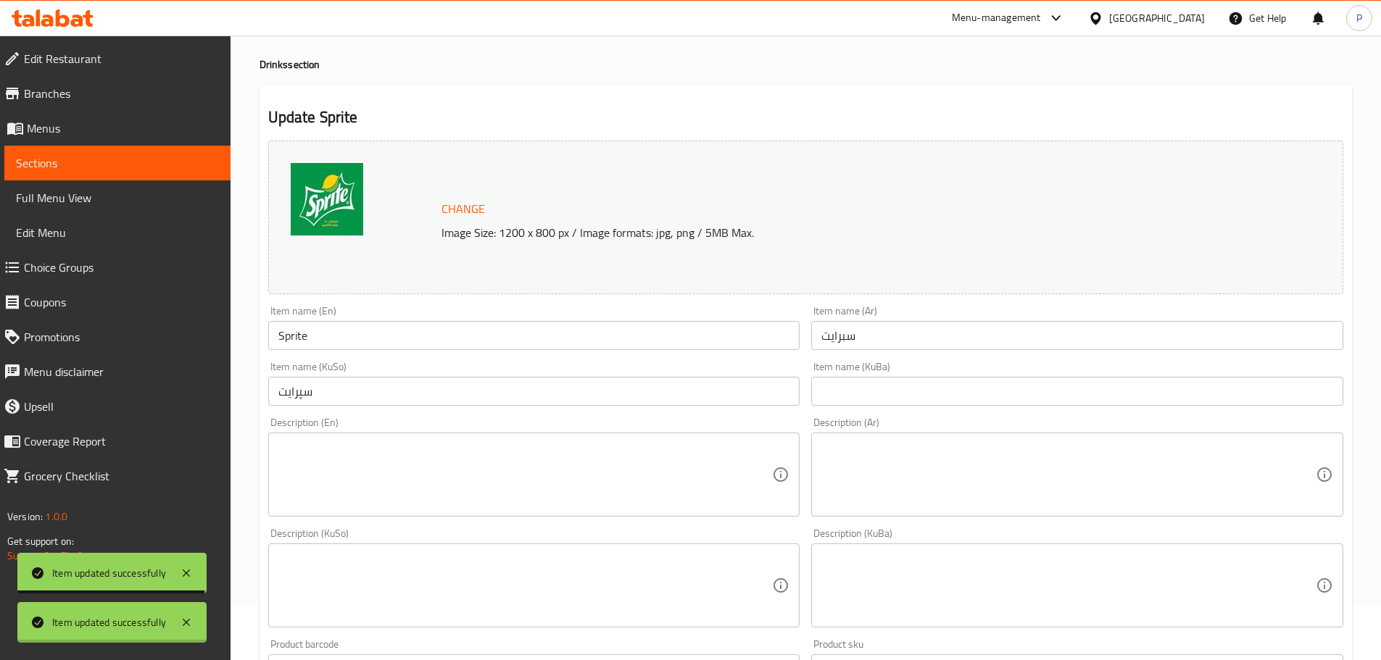
scroll to position [0, 0]
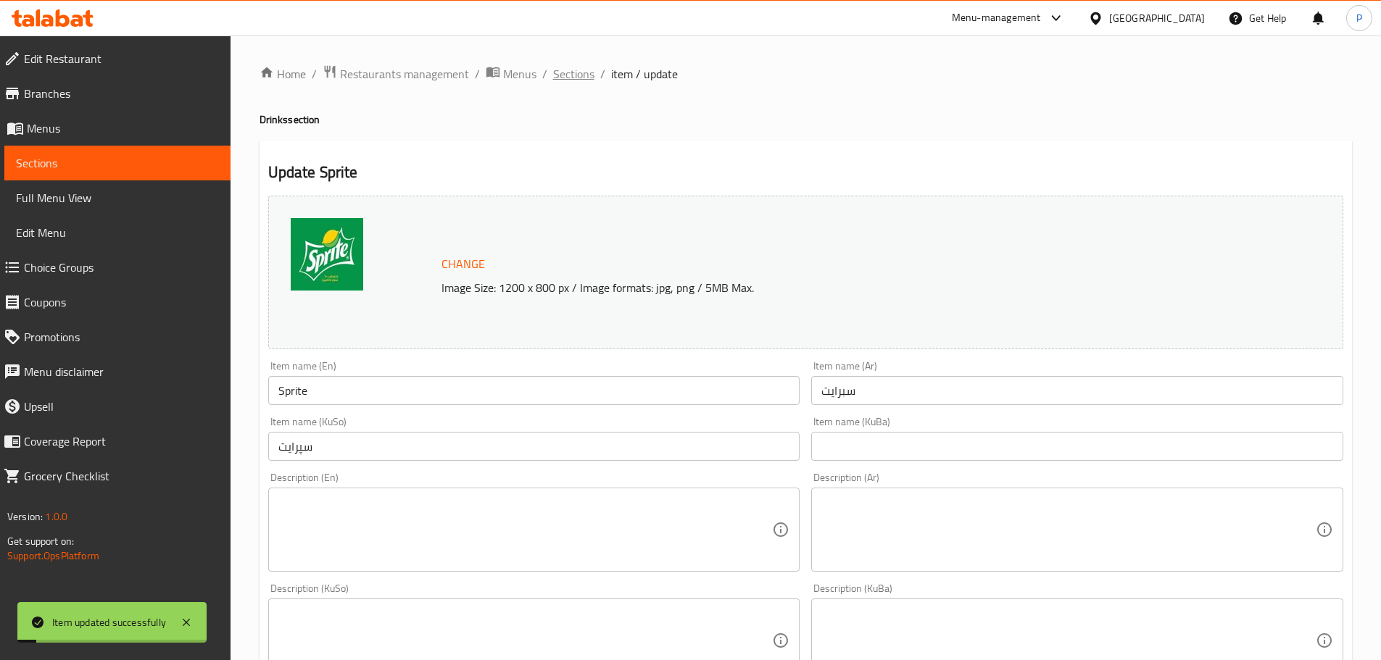
click at [553, 74] on span "Sections" at bounding box center [573, 73] width 41 height 17
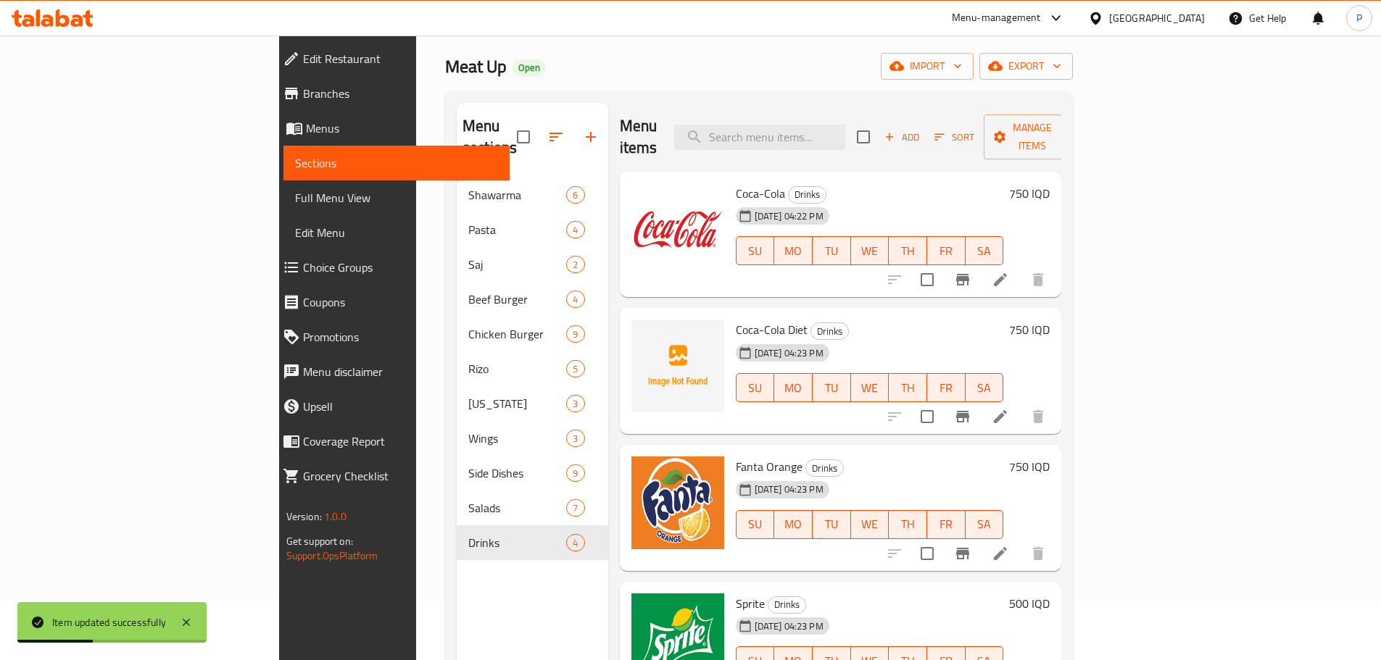
scroll to position [58, 0]
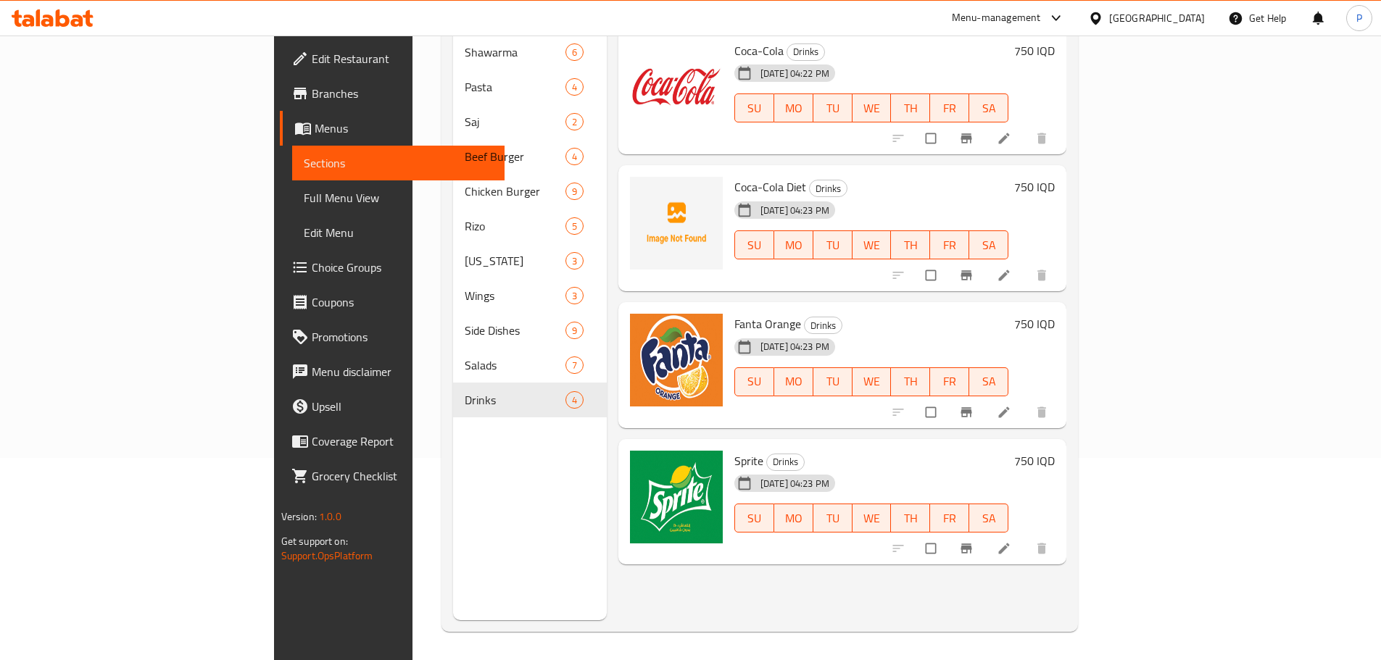
scroll to position [203, 0]
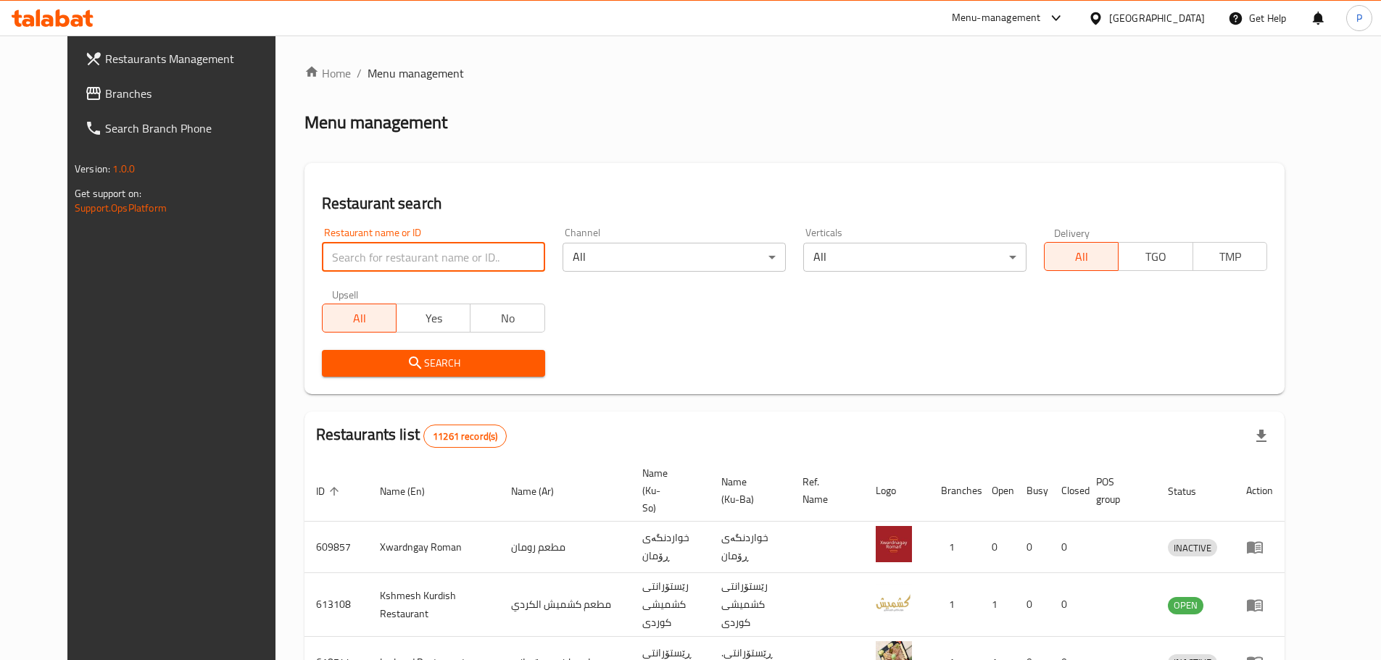
click at [480, 252] on input "search" at bounding box center [433, 257] width 223 height 29
type input "badam"
click button "Search" at bounding box center [433, 363] width 223 height 27
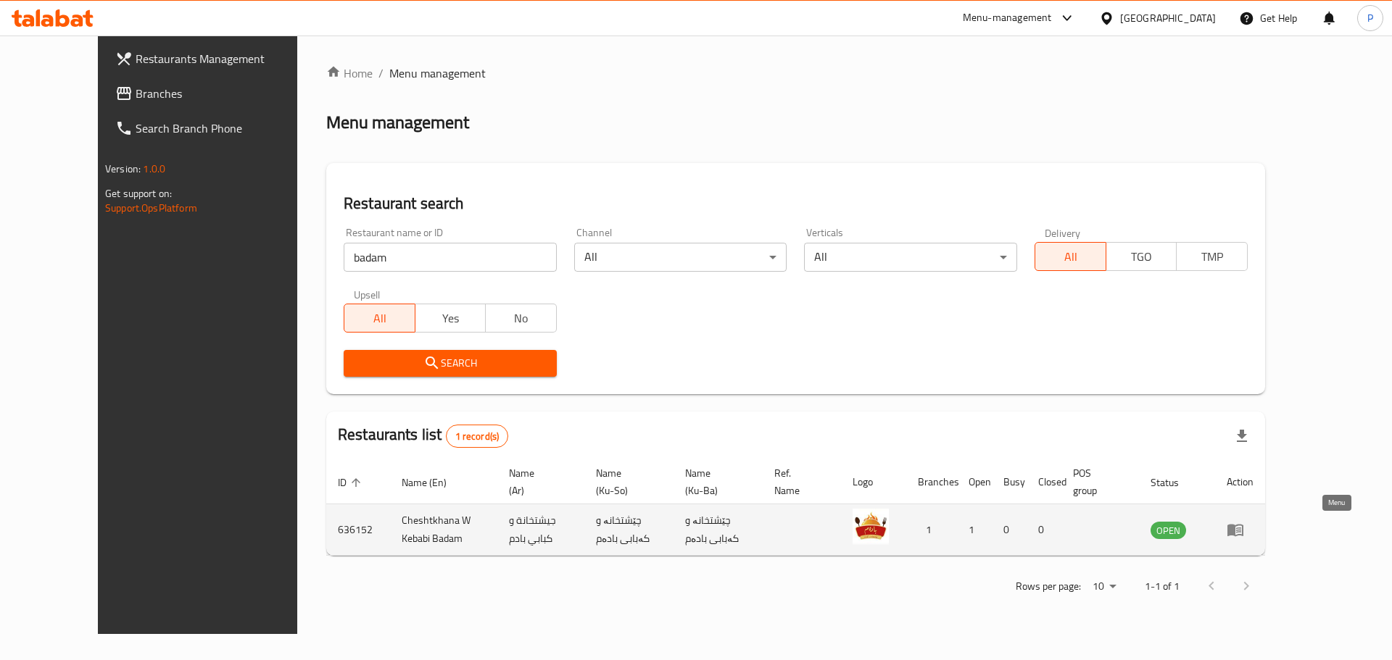
click at [1243, 526] on icon "enhanced table" at bounding box center [1235, 531] width 16 height 12
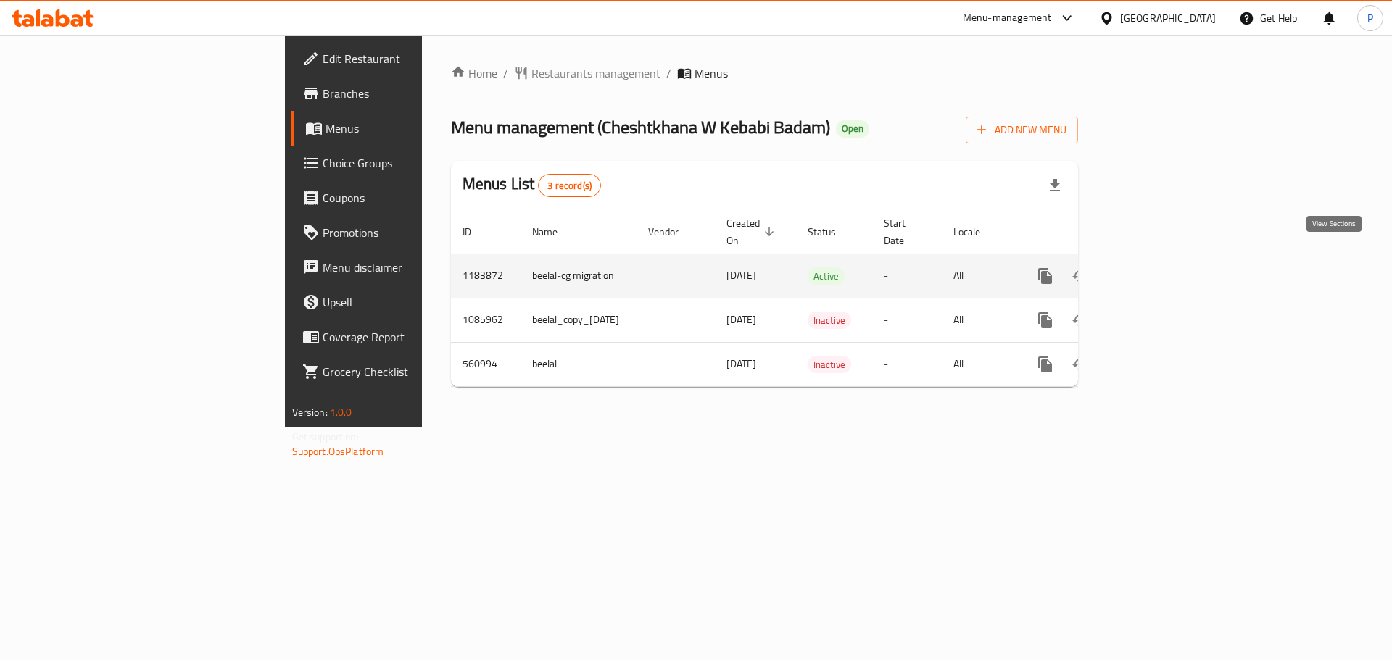
click at [1158, 267] on icon "enhanced table" at bounding box center [1149, 275] width 17 height 17
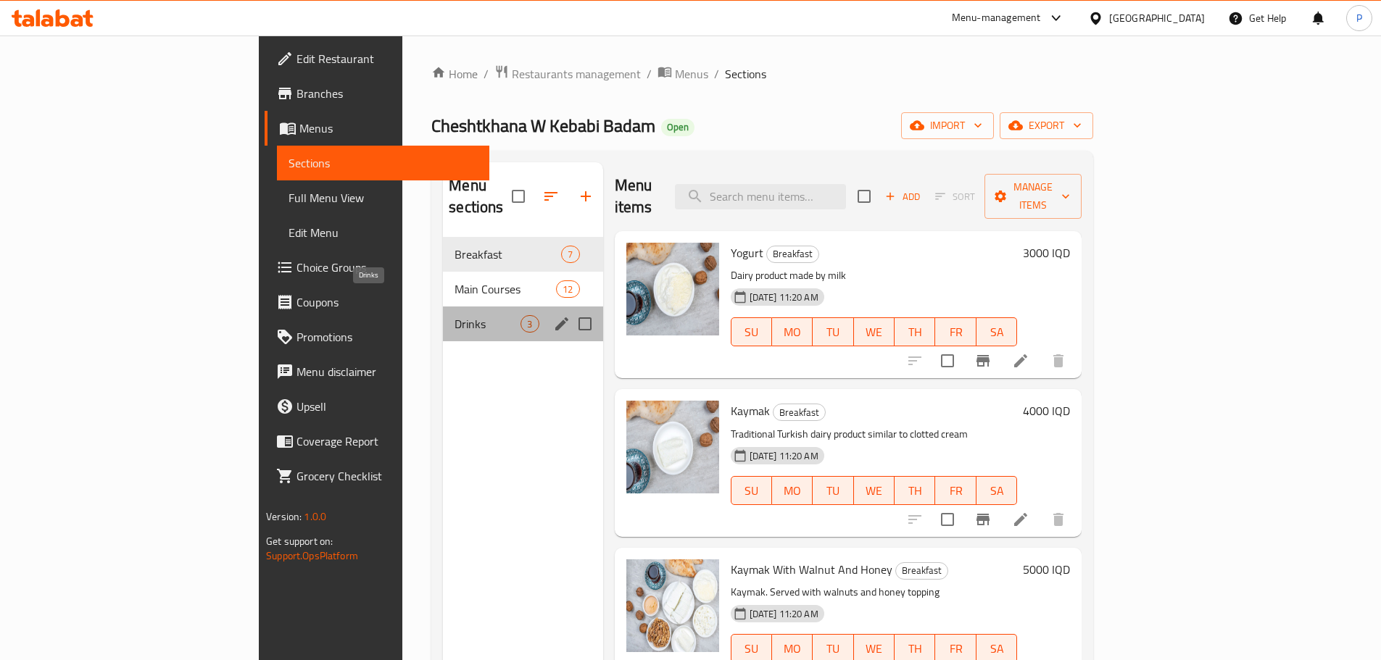
click at [454, 315] on span "Drinks" at bounding box center [487, 323] width 66 height 17
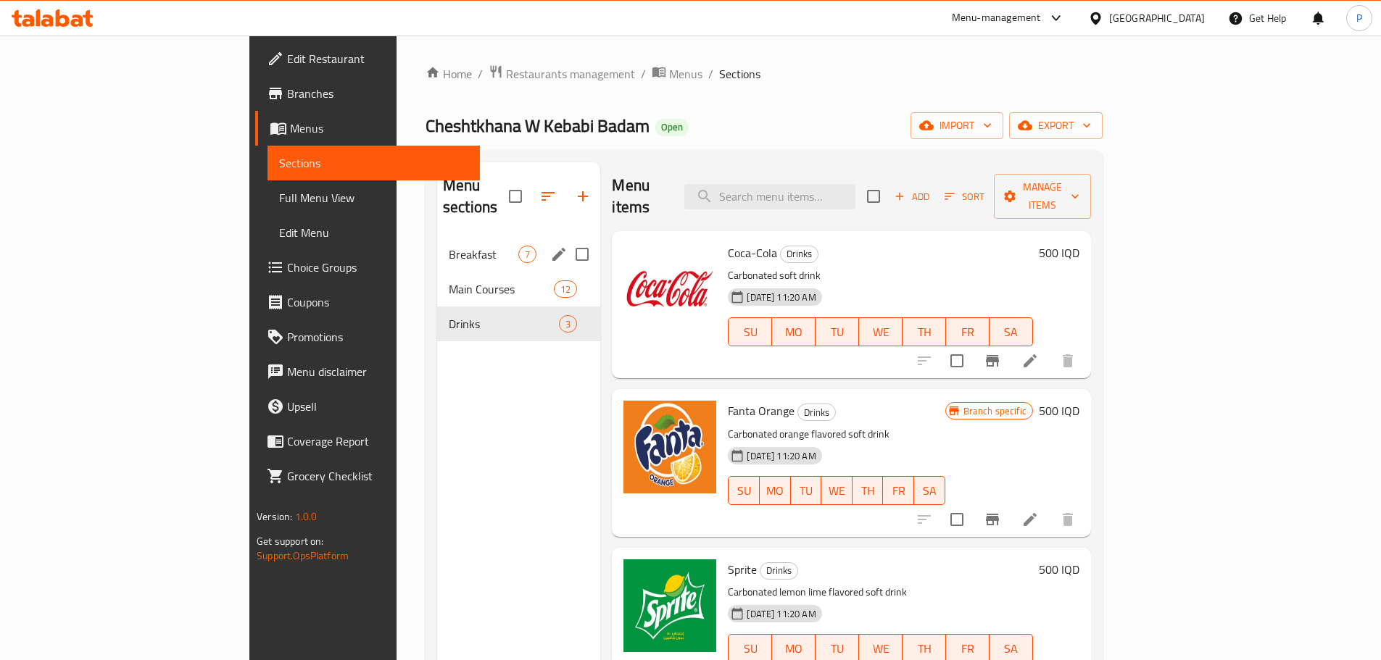
click at [437, 246] on div "Breakfast 7" at bounding box center [518, 254] width 163 height 35
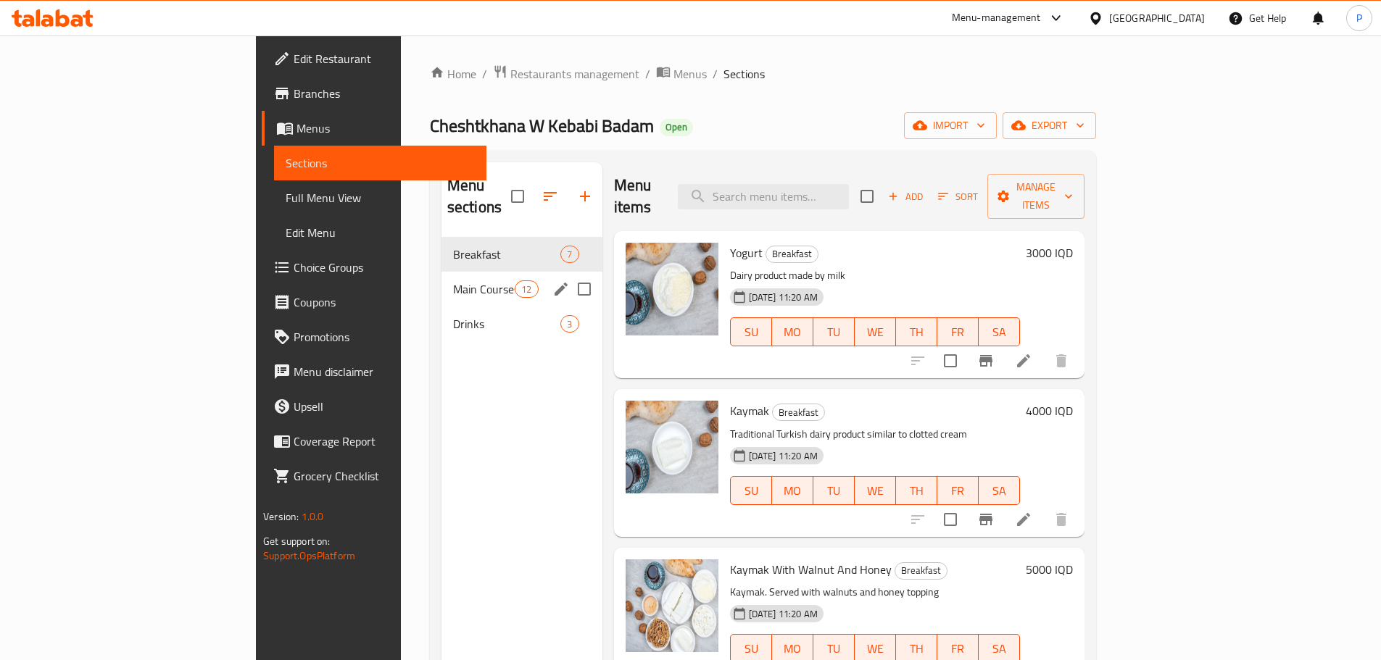
click at [453, 281] on span "Main Courses" at bounding box center [484, 289] width 62 height 17
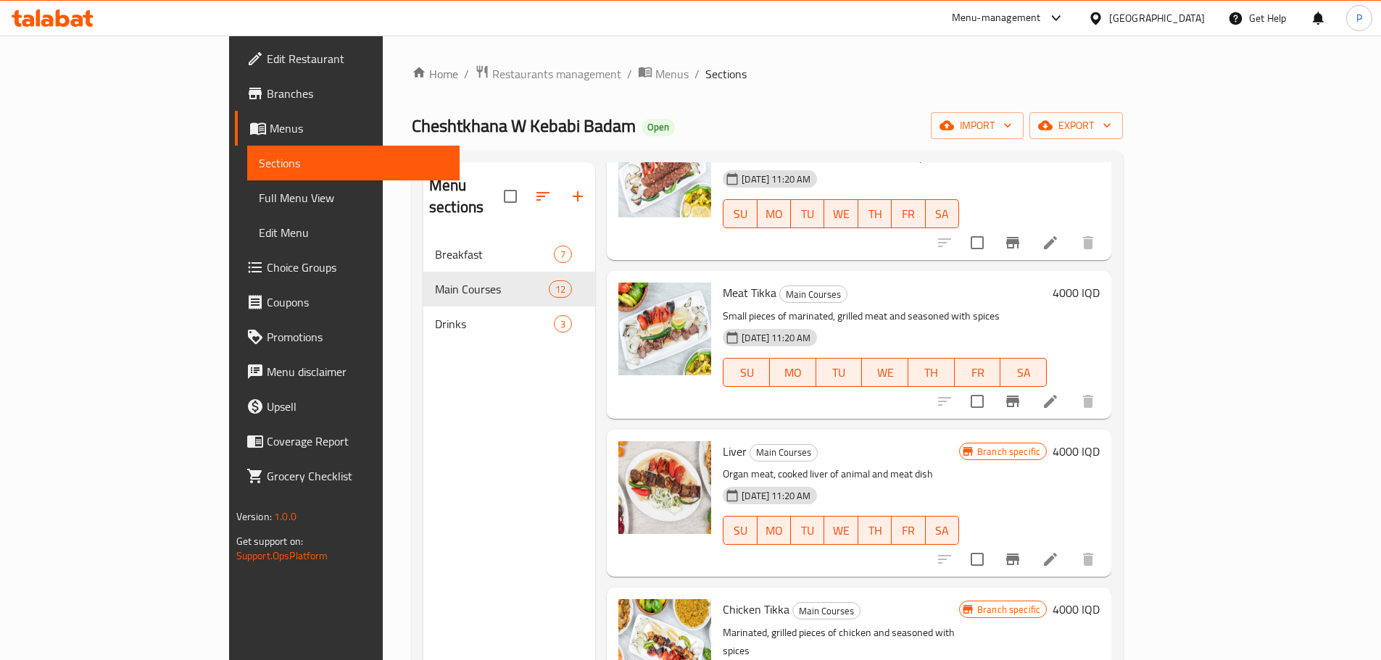
scroll to position [145, 0]
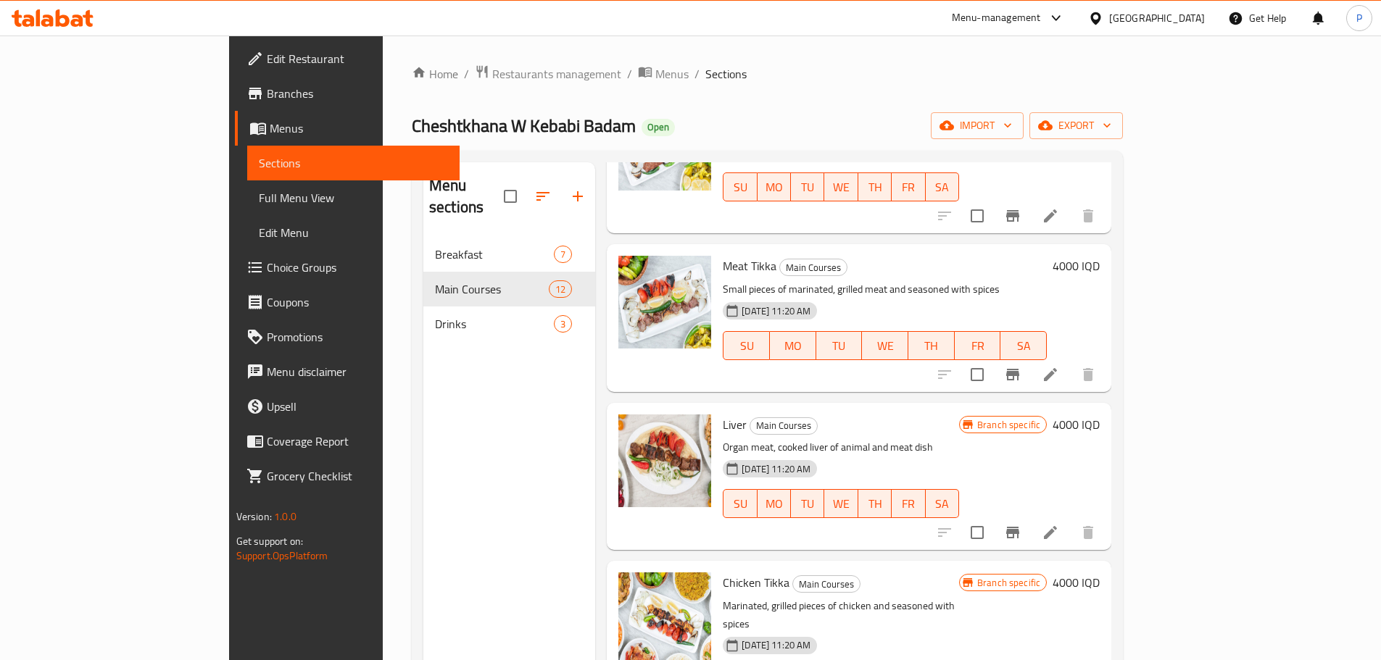
click at [1059, 366] on icon at bounding box center [1050, 374] width 17 height 17
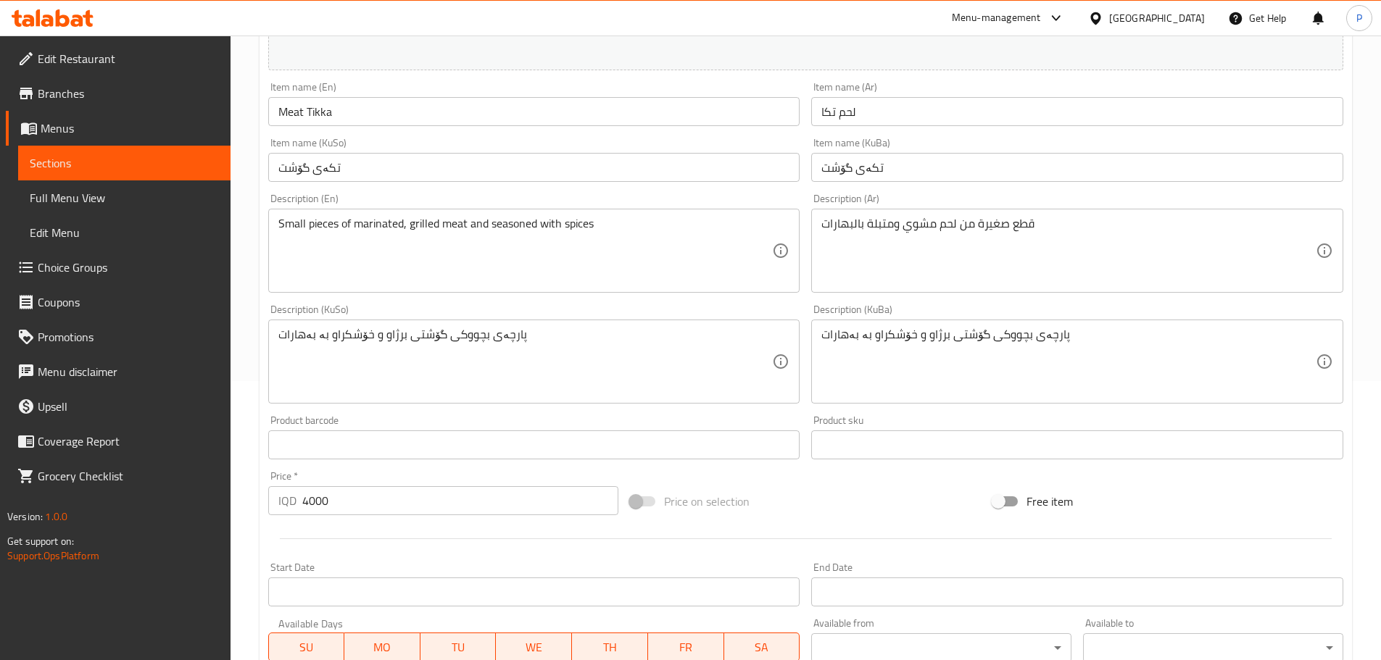
scroll to position [435, 0]
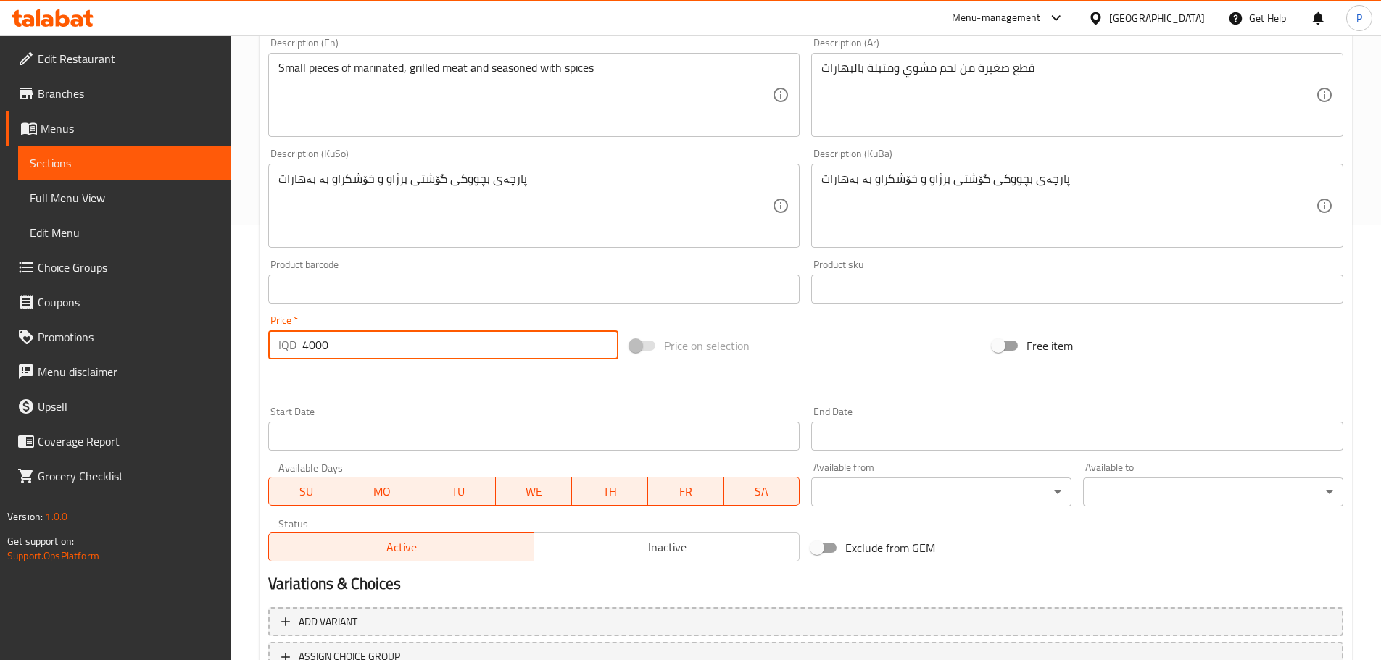
click at [301, 350] on div "IQD 4000 Price *" at bounding box center [443, 345] width 351 height 29
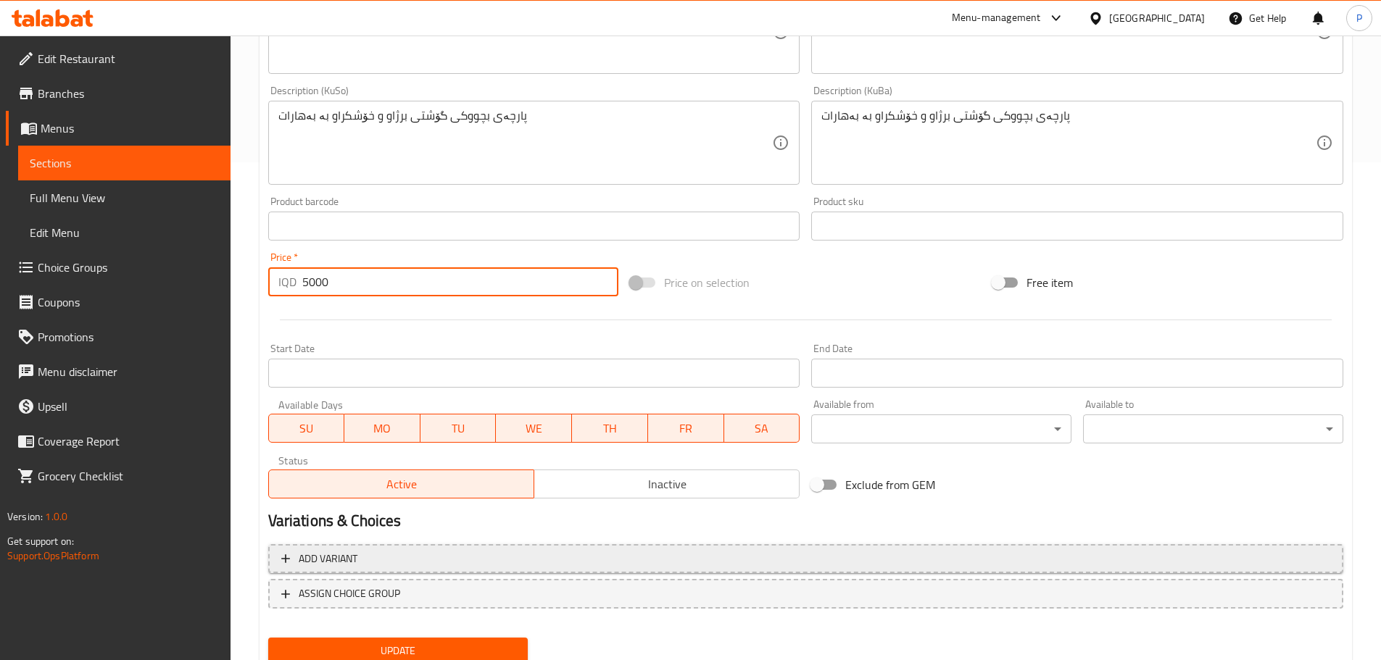
scroll to position [552, 0]
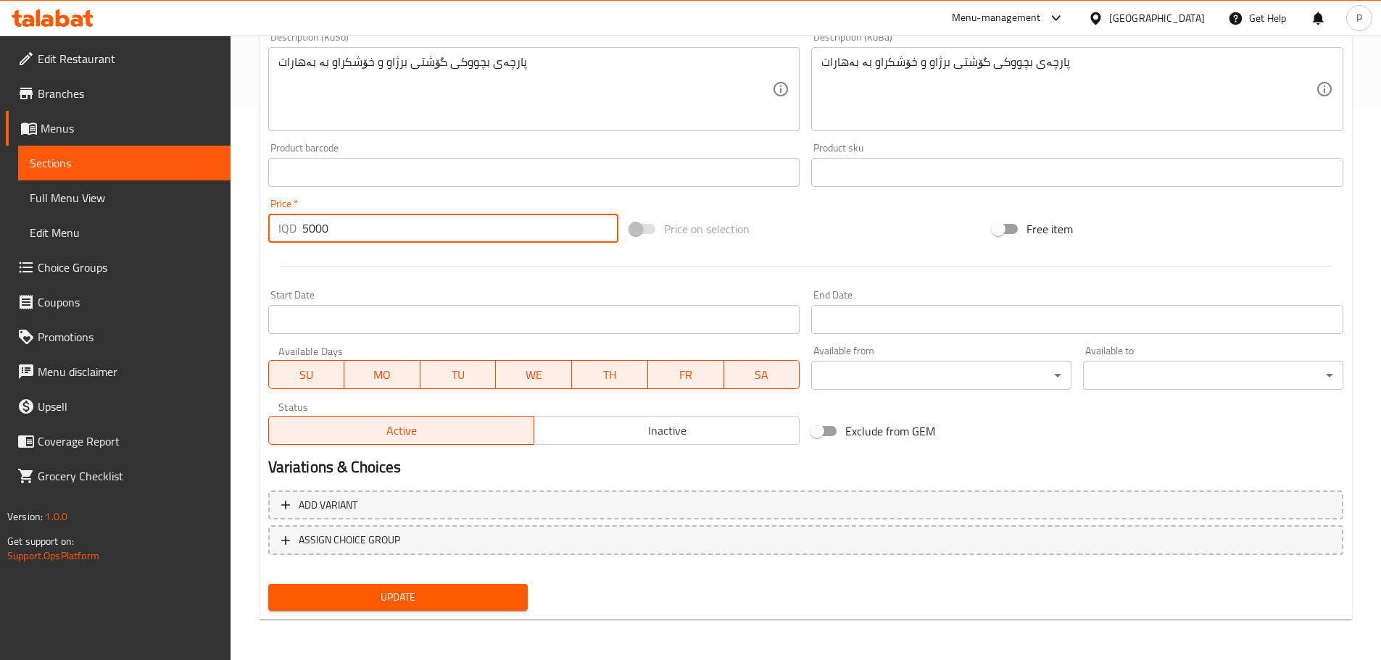
type input "5000"
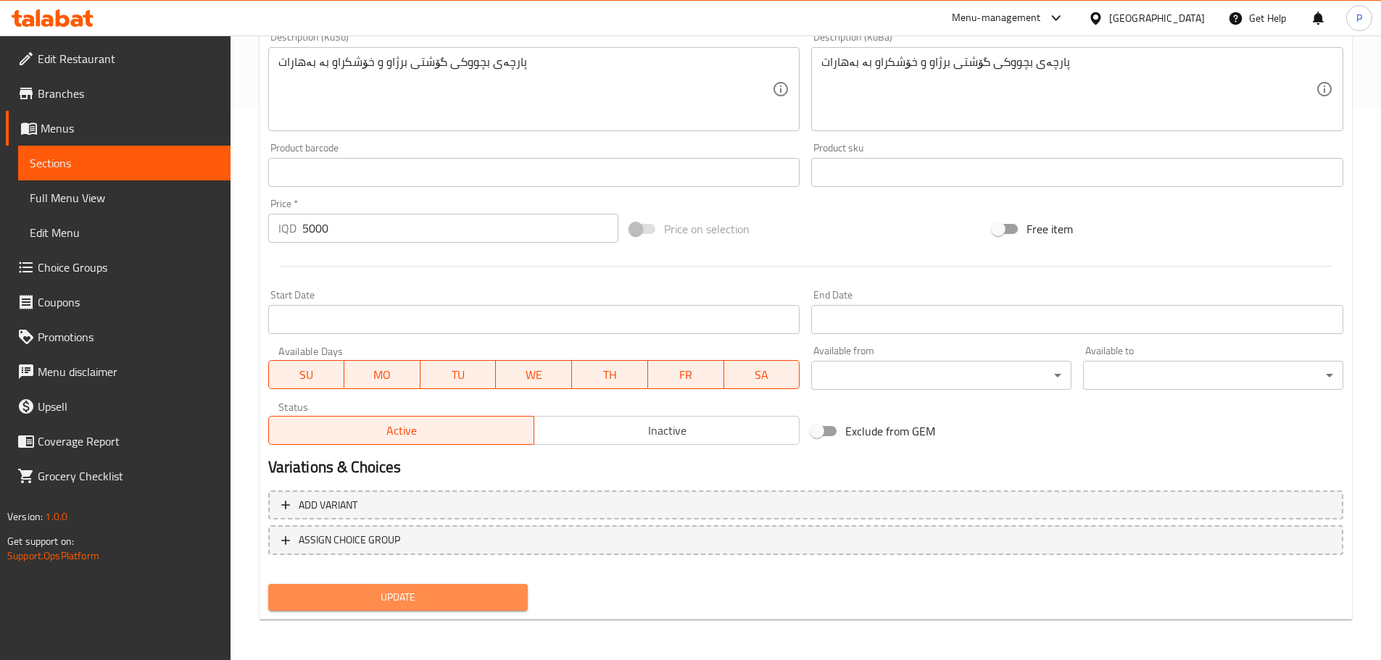
click at [391, 610] on button "Update" at bounding box center [398, 597] width 260 height 27
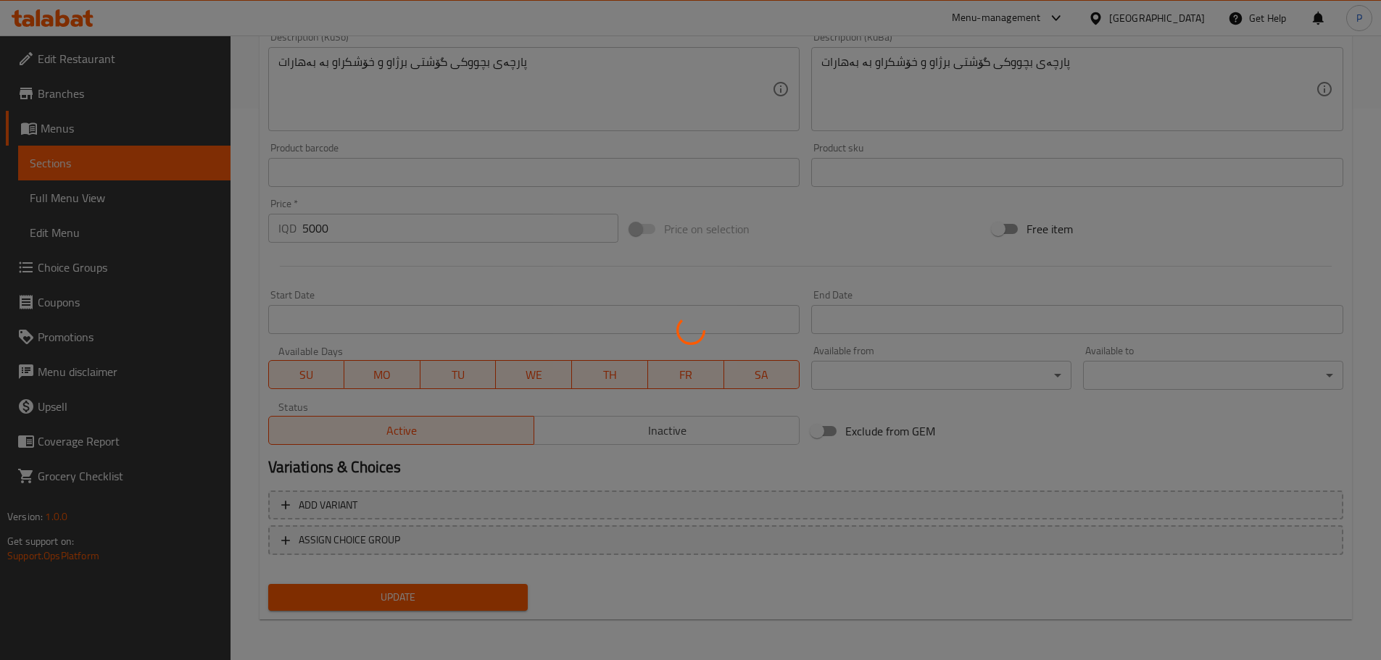
click at [391, 603] on div at bounding box center [690, 330] width 1381 height 660
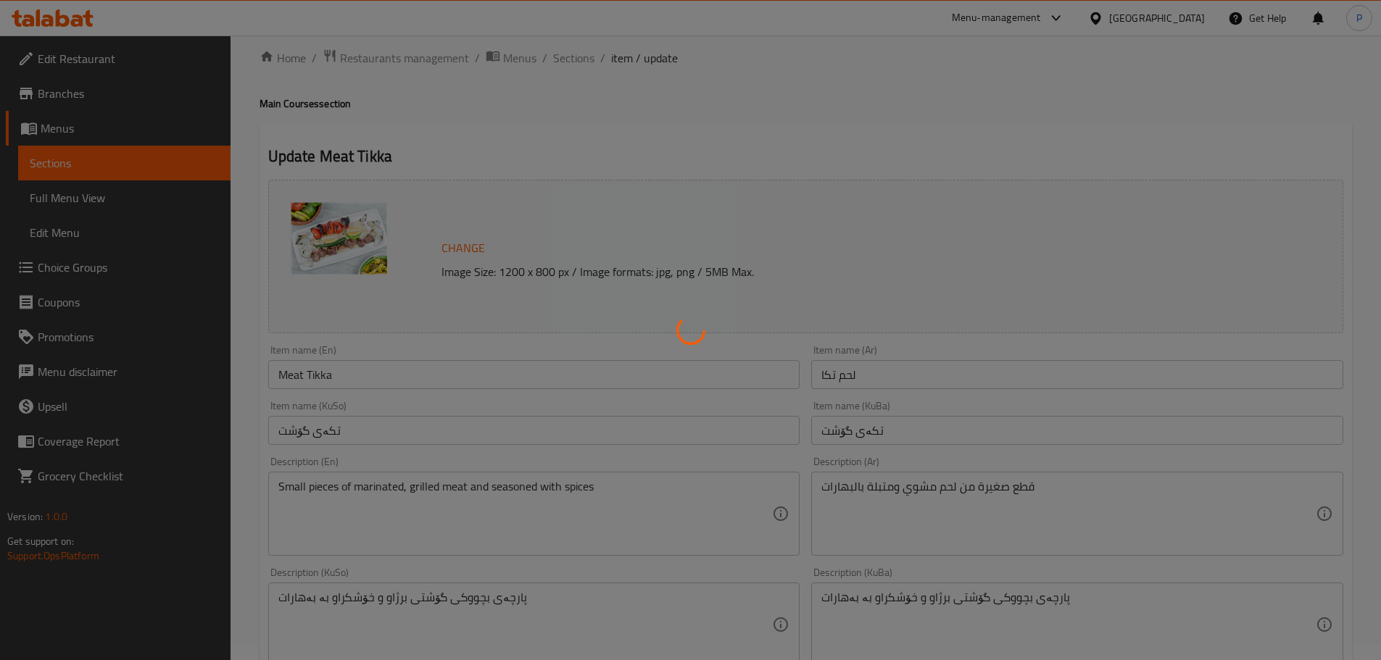
scroll to position [0, 0]
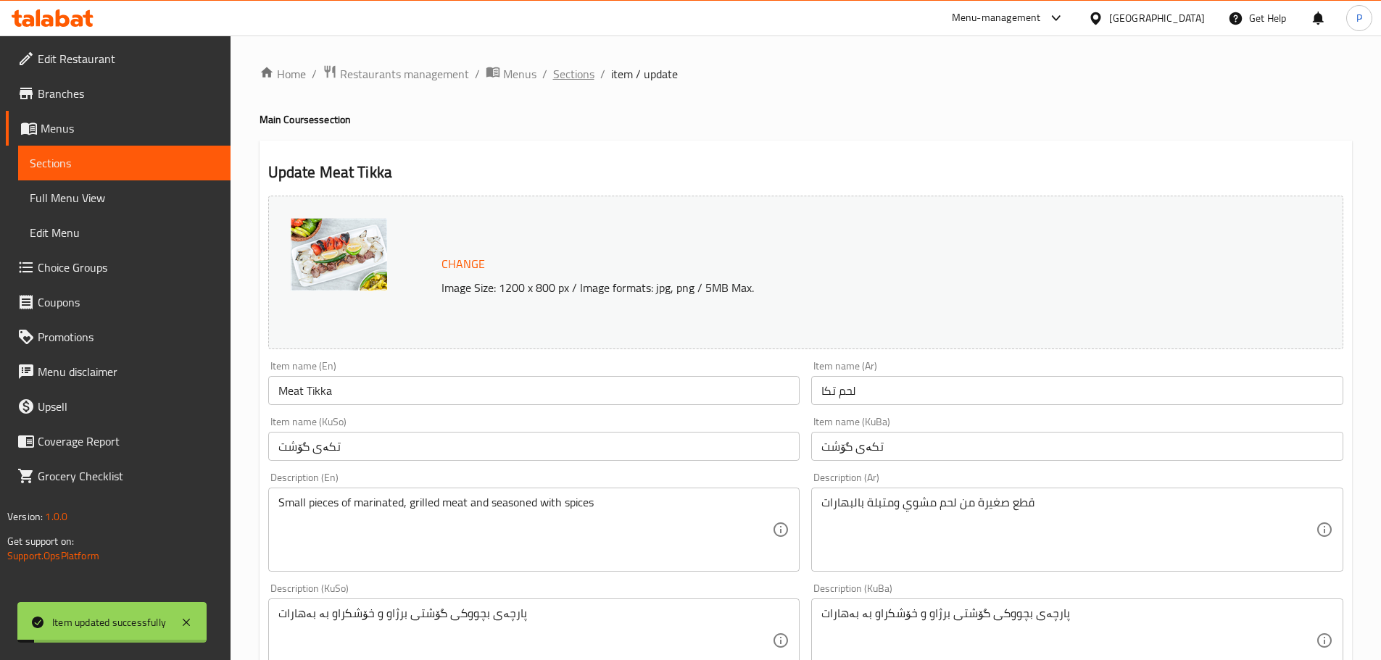
click at [570, 75] on span "Sections" at bounding box center [573, 73] width 41 height 17
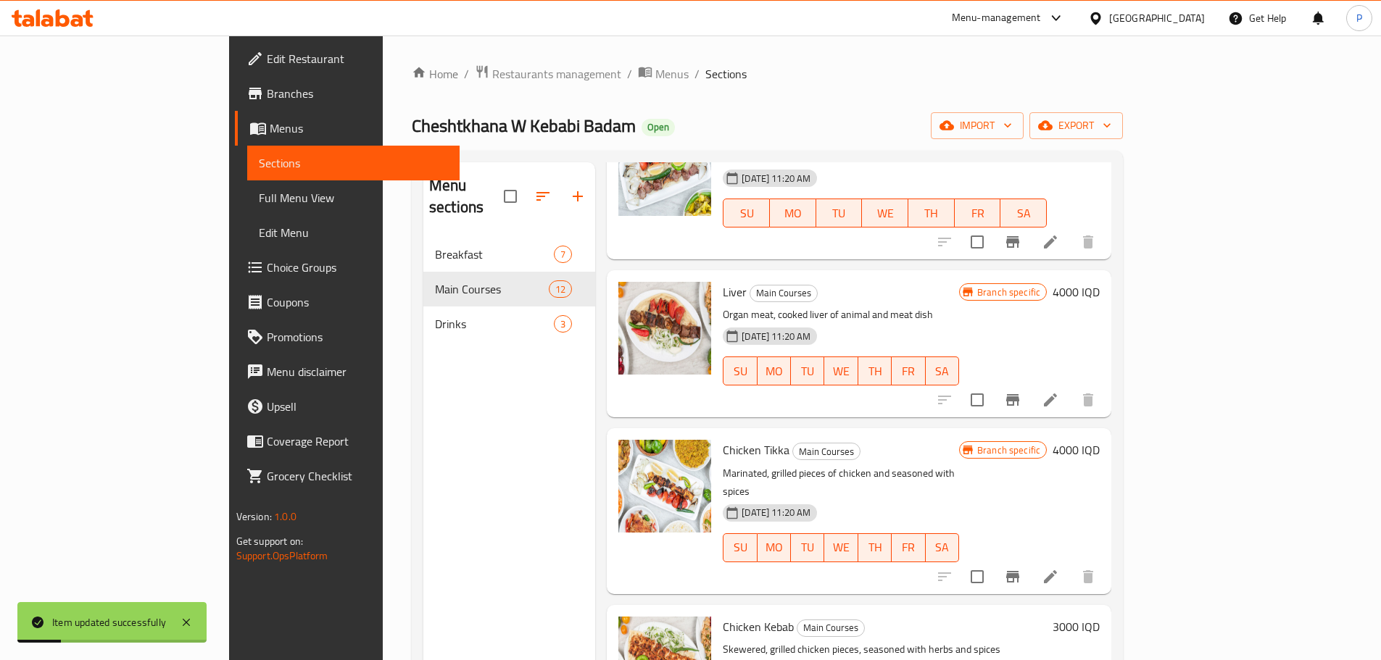
scroll to position [290, 0]
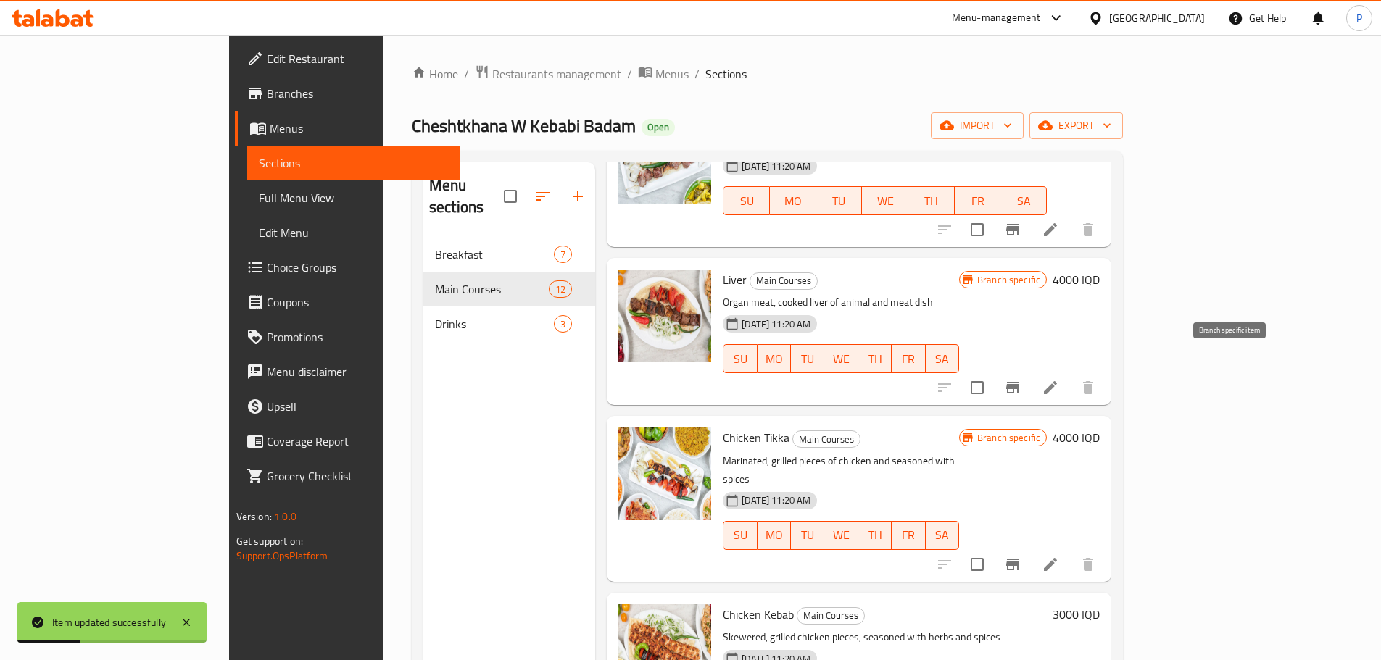
click at [1021, 379] on icon "Branch-specific-item" at bounding box center [1012, 387] width 17 height 17
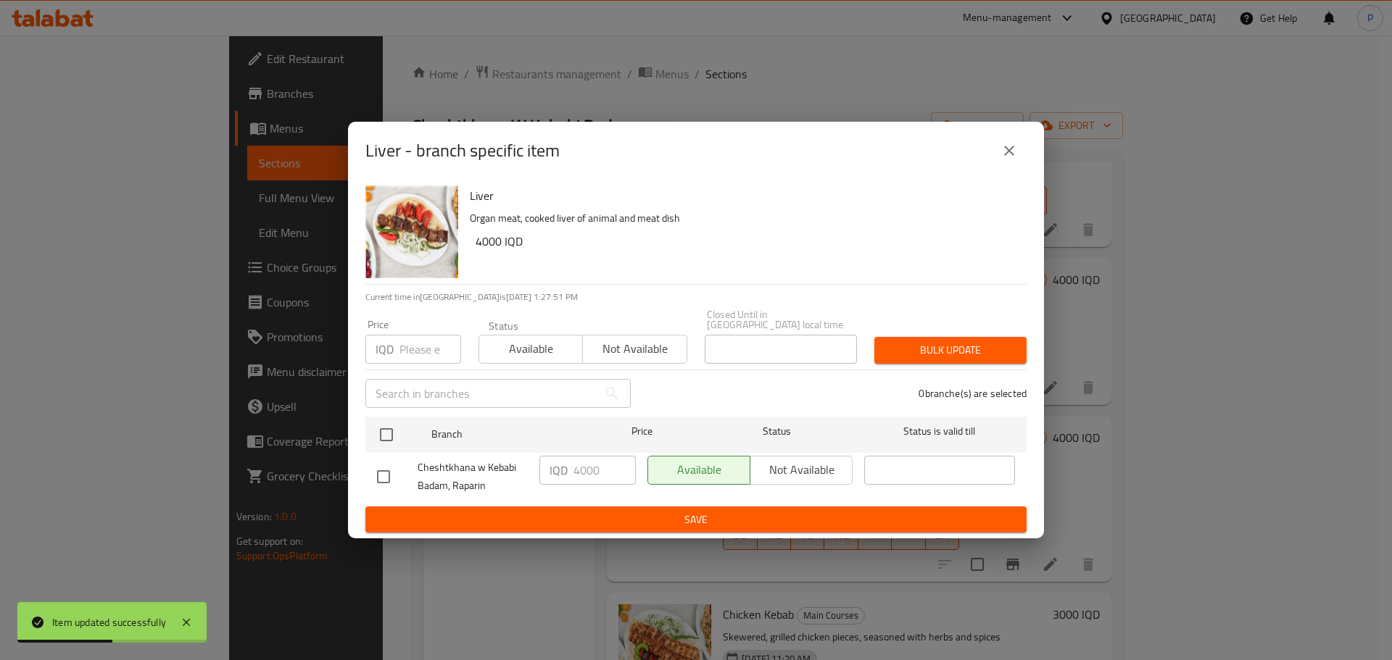
click at [385, 469] on input "checkbox" at bounding box center [383, 477] width 30 height 30
checkbox input "true"
drag, startPoint x: 580, startPoint y: 465, endPoint x: 565, endPoint y: 465, distance: 14.5
click at [565, 465] on div "IQD 4000 ​" at bounding box center [587, 470] width 96 height 29
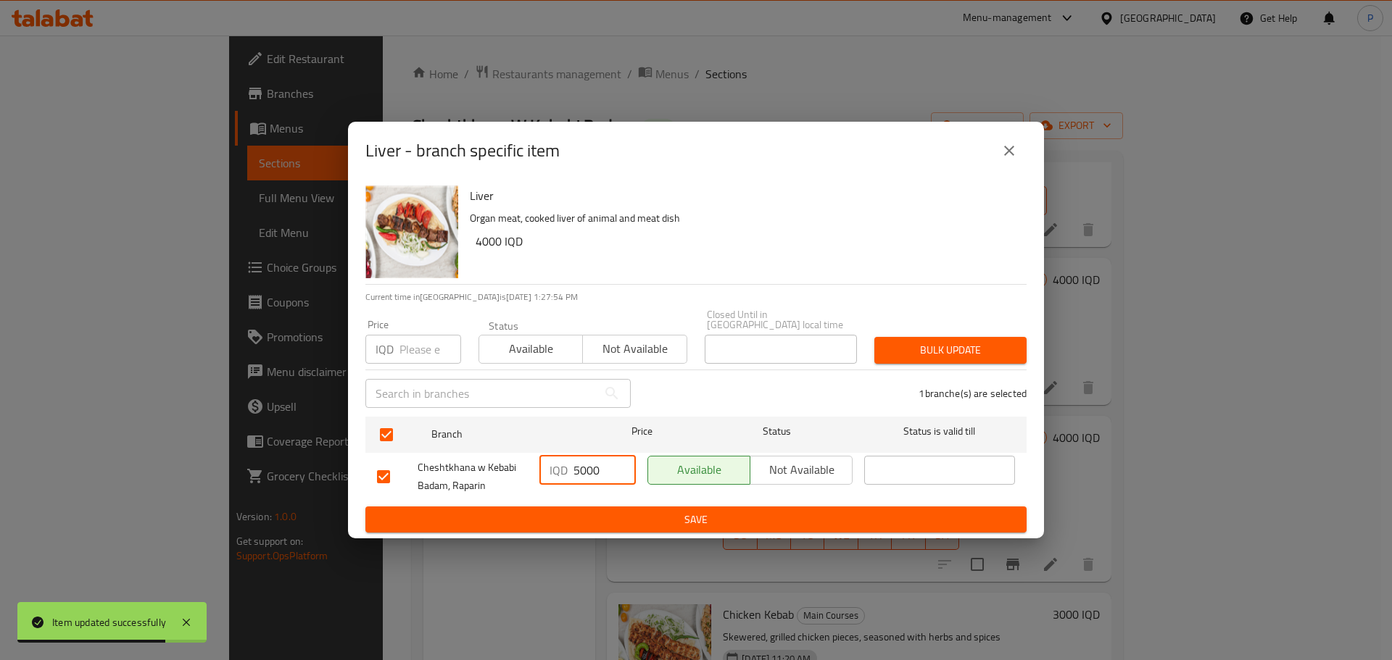
type input "5000"
click at [580, 520] on span "Save" at bounding box center [696, 520] width 638 height 18
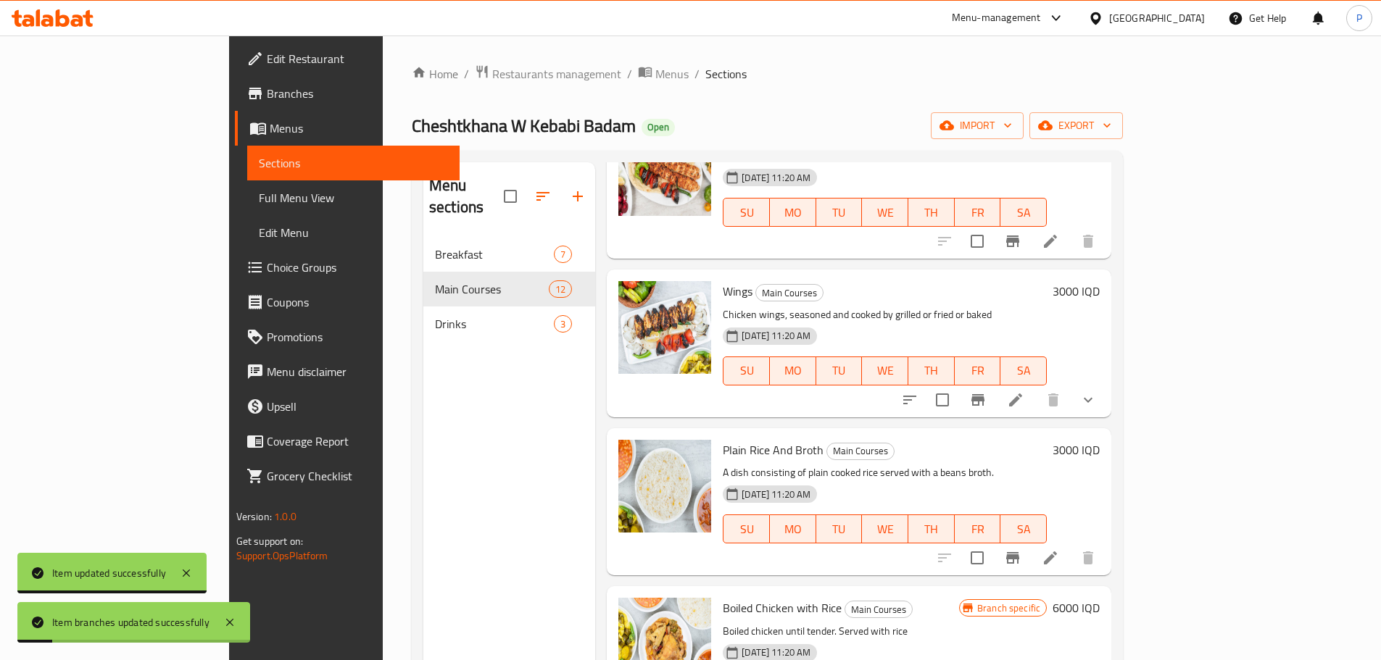
scroll to position [797, 0]
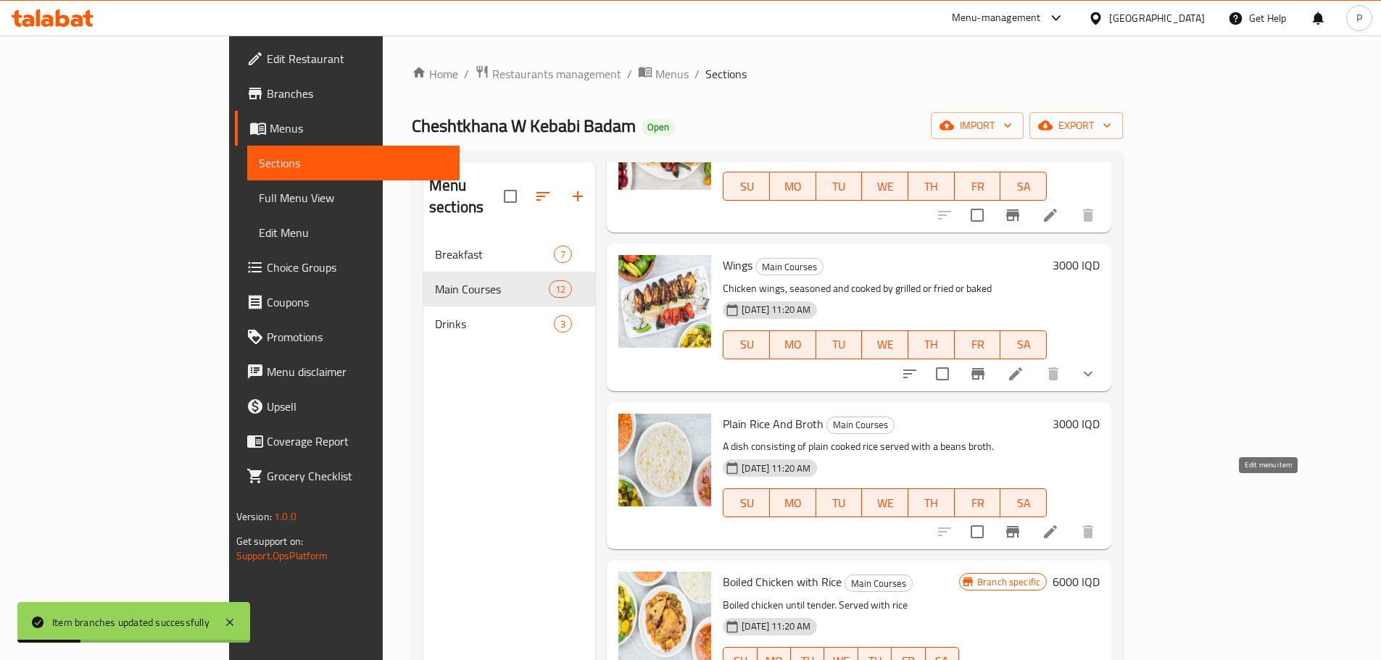
click at [1059, 523] on icon at bounding box center [1050, 531] width 17 height 17
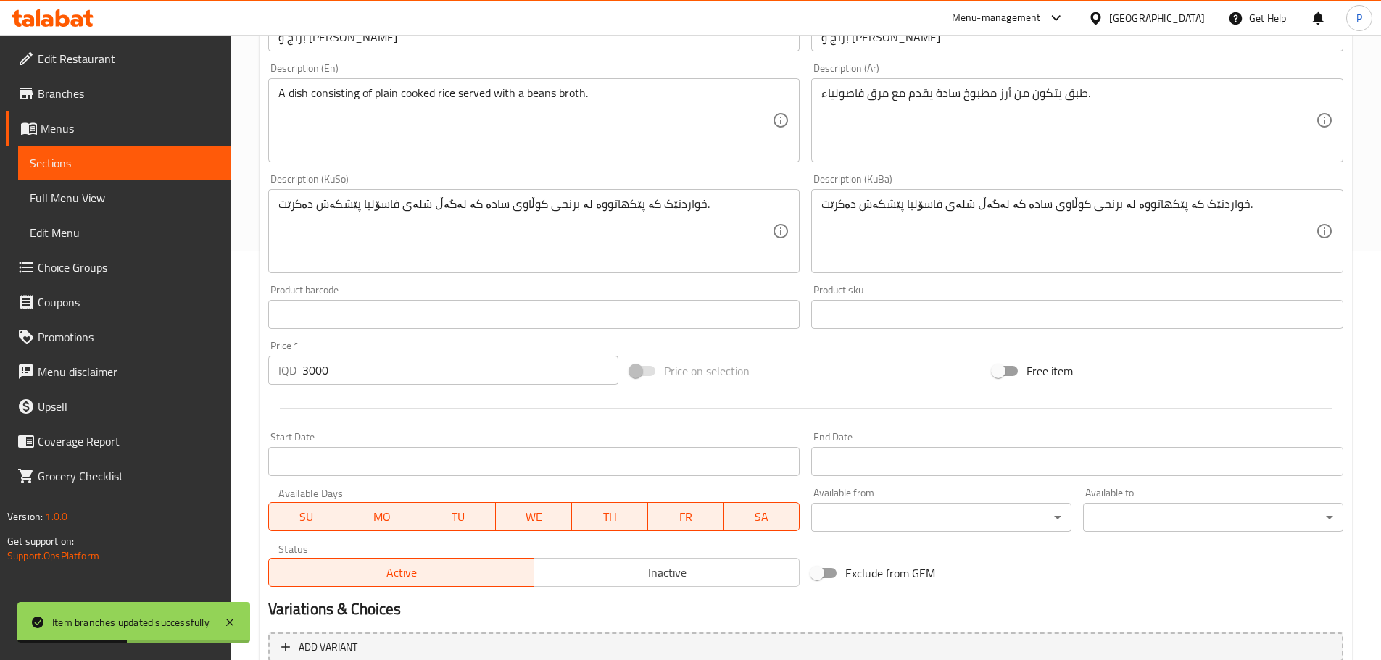
scroll to position [435, 0]
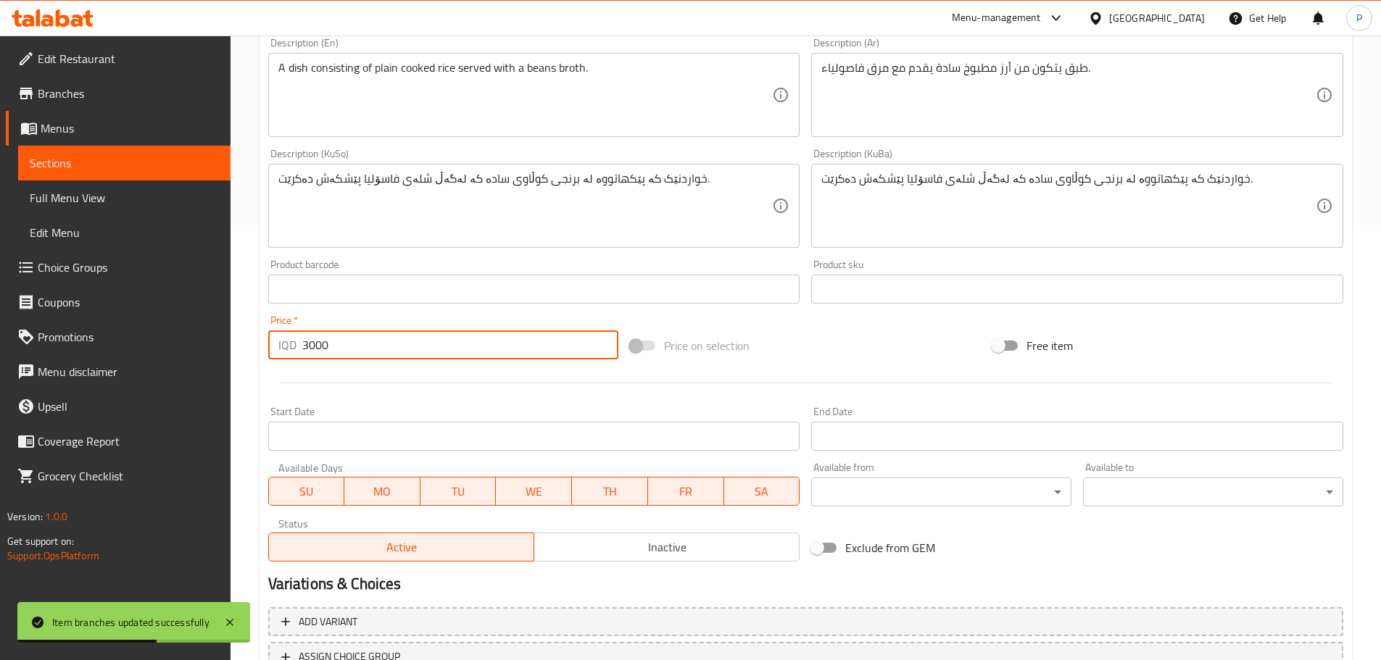
drag, startPoint x: 307, startPoint y: 346, endPoint x: 299, endPoint y: 346, distance: 8.7
click at [299, 346] on div "IQD 3000 Price *" at bounding box center [443, 345] width 351 height 29
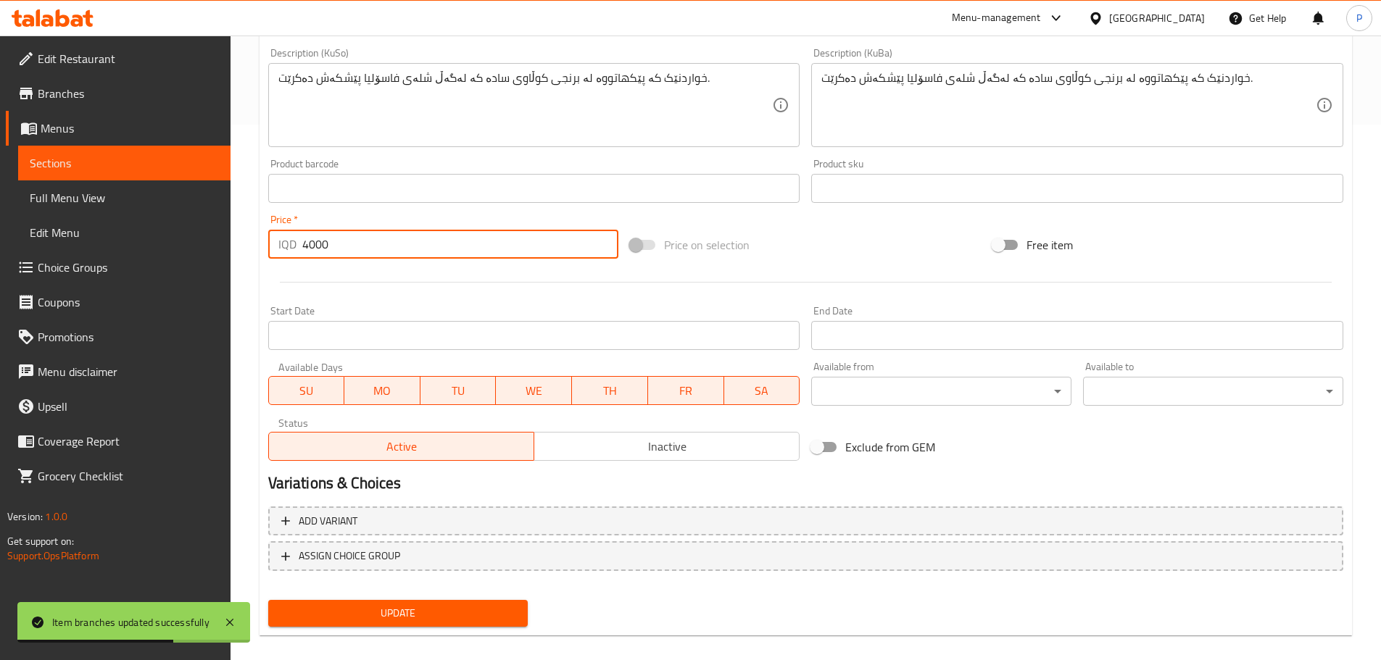
scroll to position [552, 0]
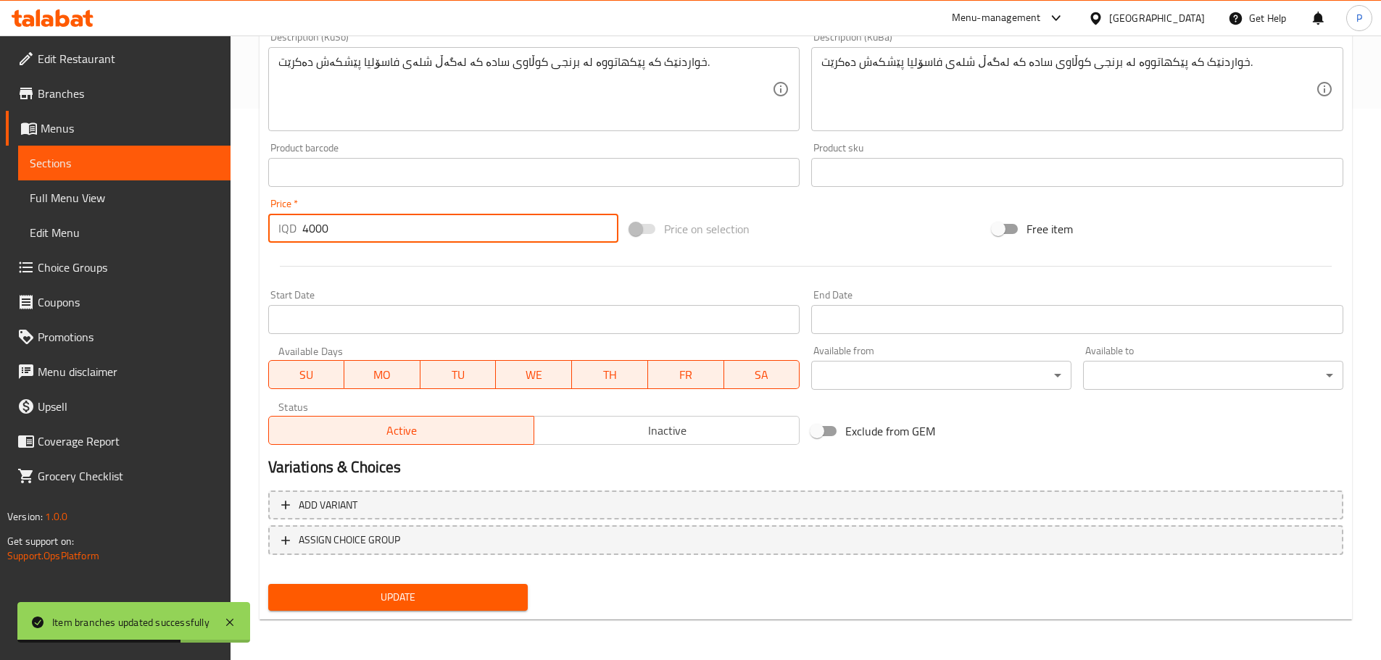
type input "4000"
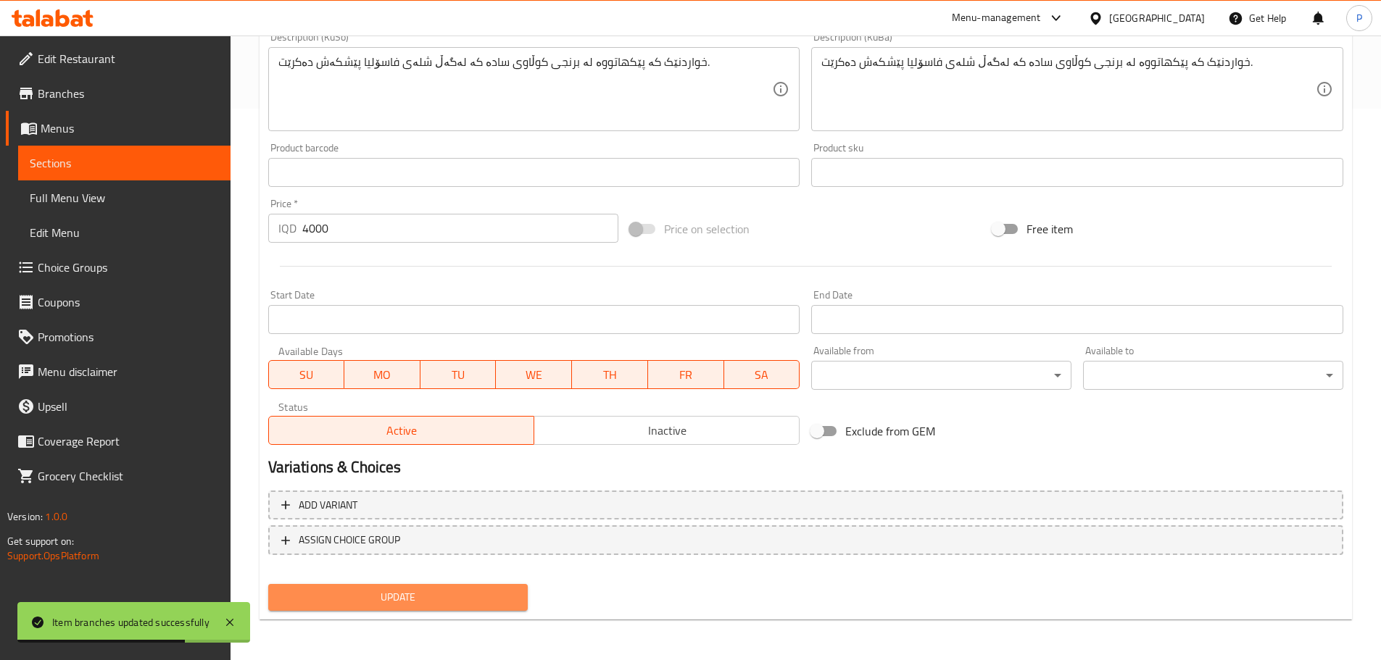
click at [447, 592] on span "Update" at bounding box center [398, 598] width 237 height 18
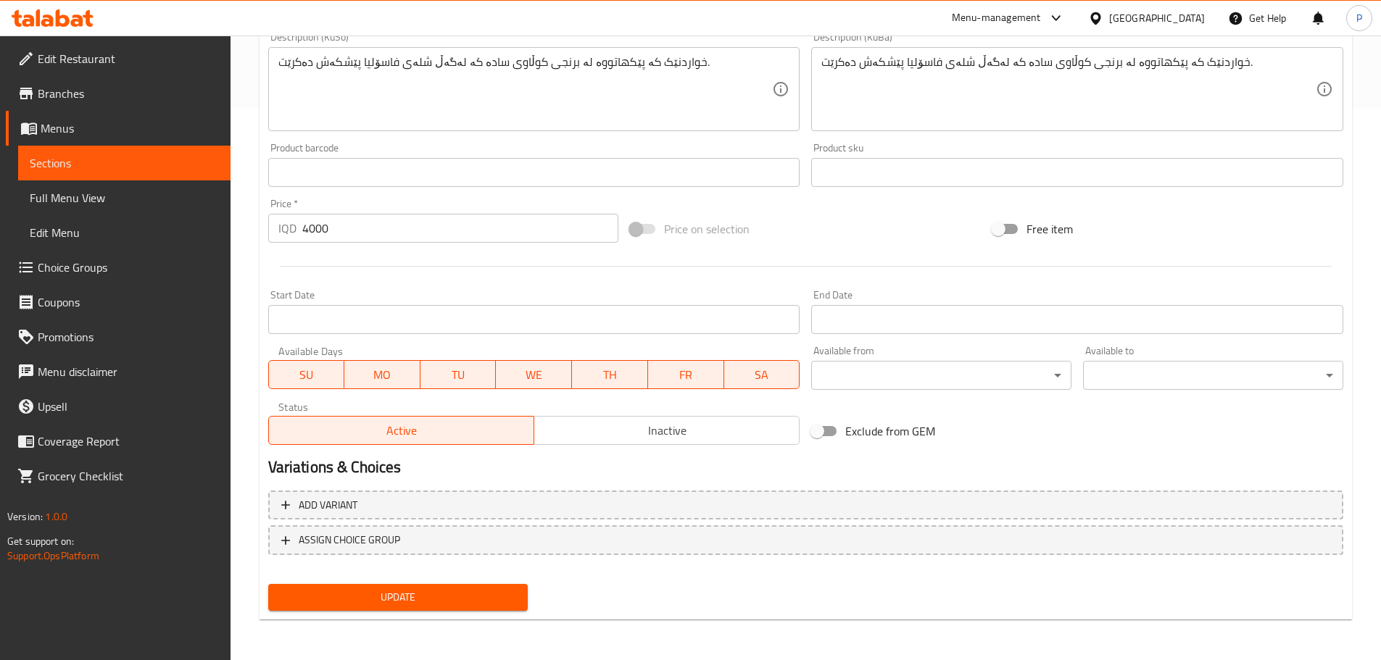
click at [473, 594] on span "Update" at bounding box center [398, 598] width 237 height 18
